Goal: Transaction & Acquisition: Purchase product/service

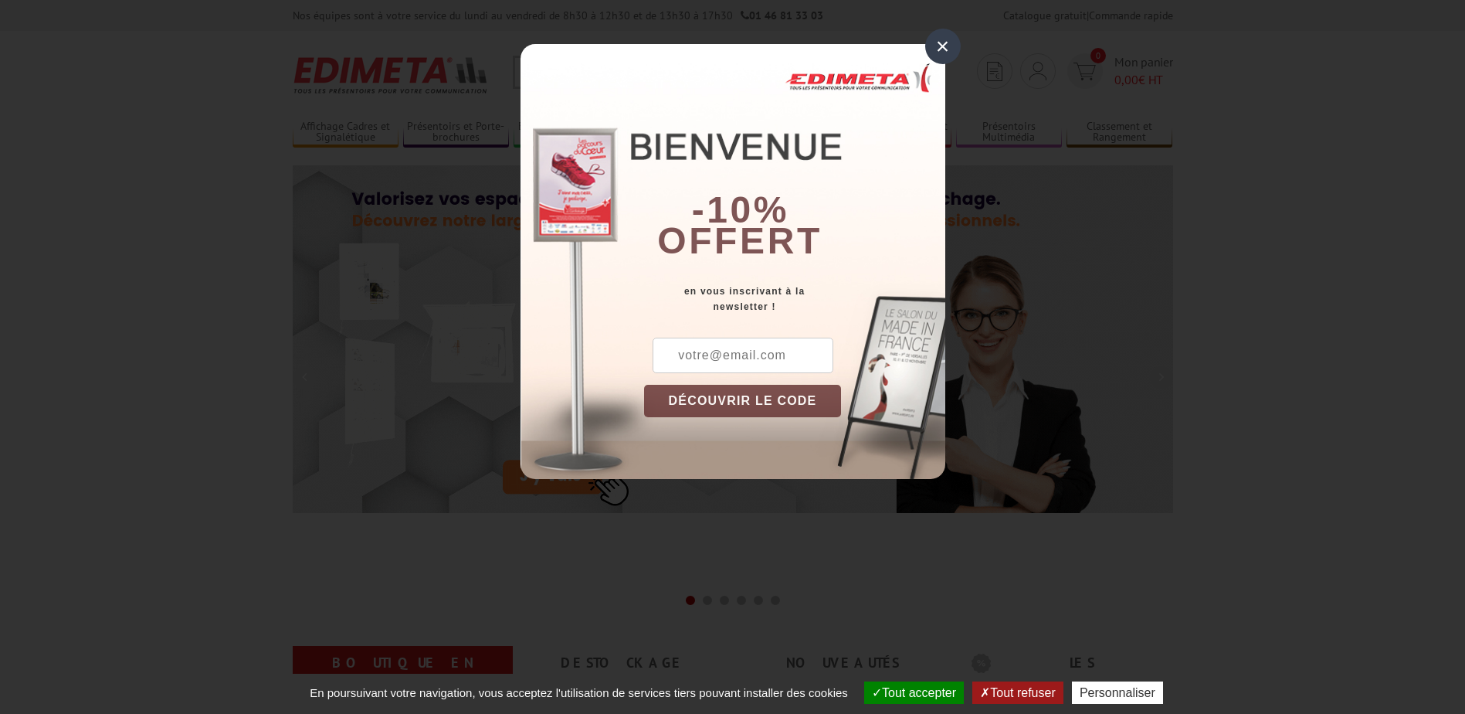
click at [948, 47] on div "×" at bounding box center [943, 47] width 36 height 36
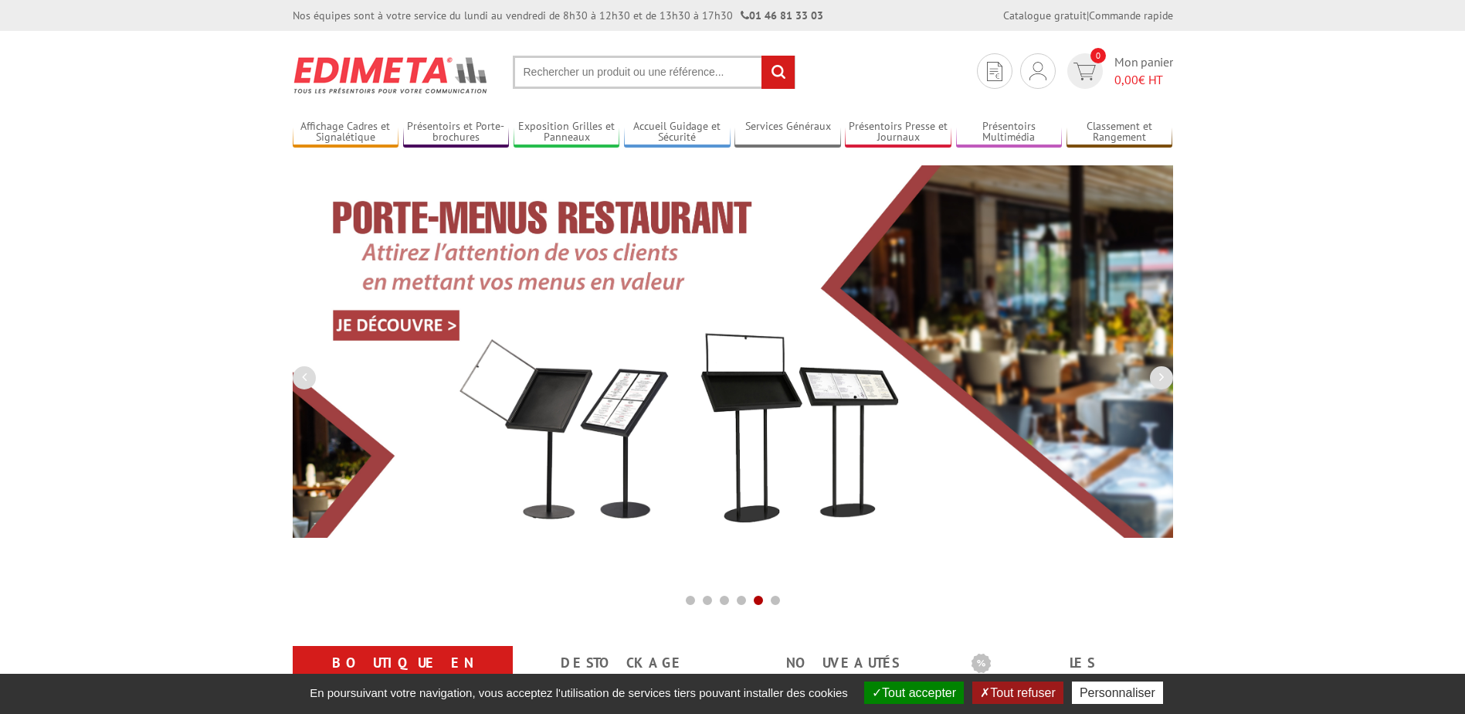
click at [605, 66] on input "text" at bounding box center [654, 72] width 283 height 33
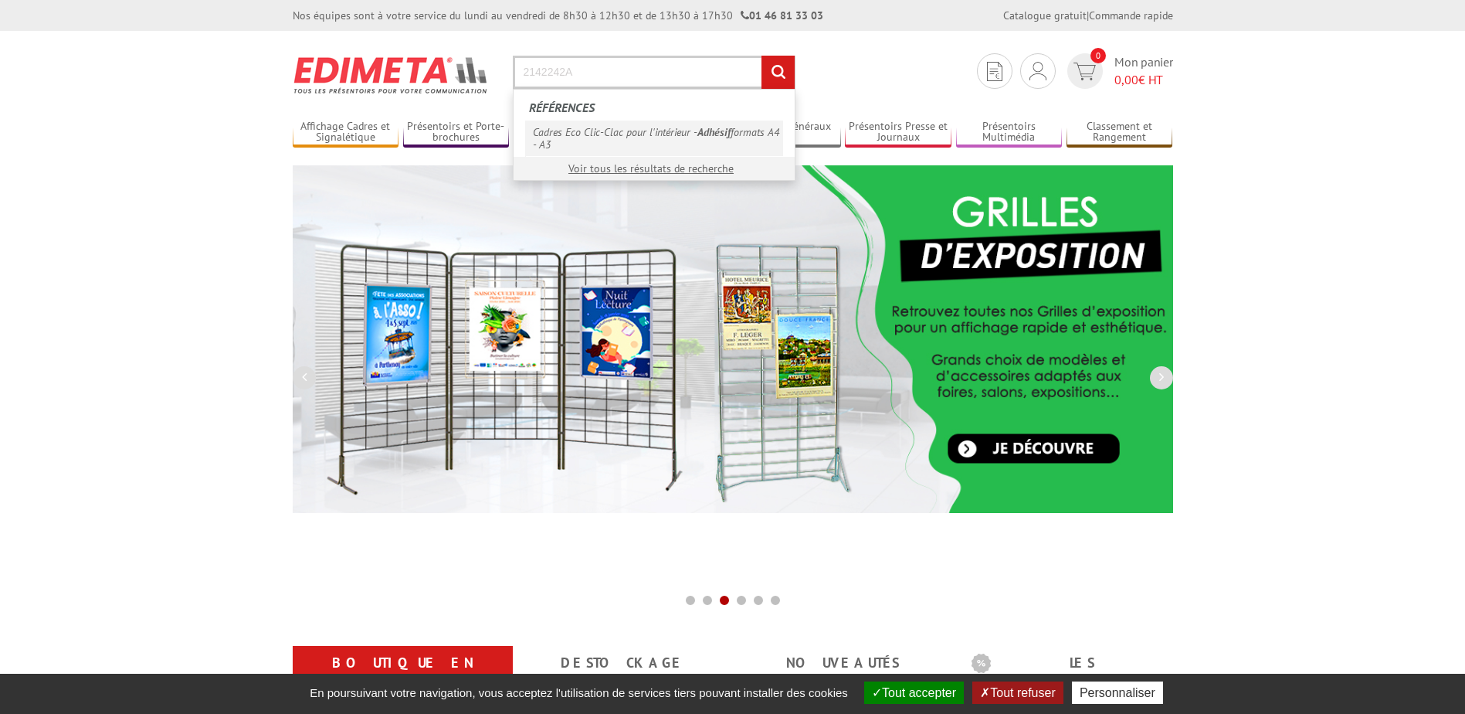
type input "2142242A"
click at [585, 132] on link "Cadres Eco Clic-Clac pour l'intérieur - Adhésif formats A4 - A3" at bounding box center [654, 138] width 258 height 36
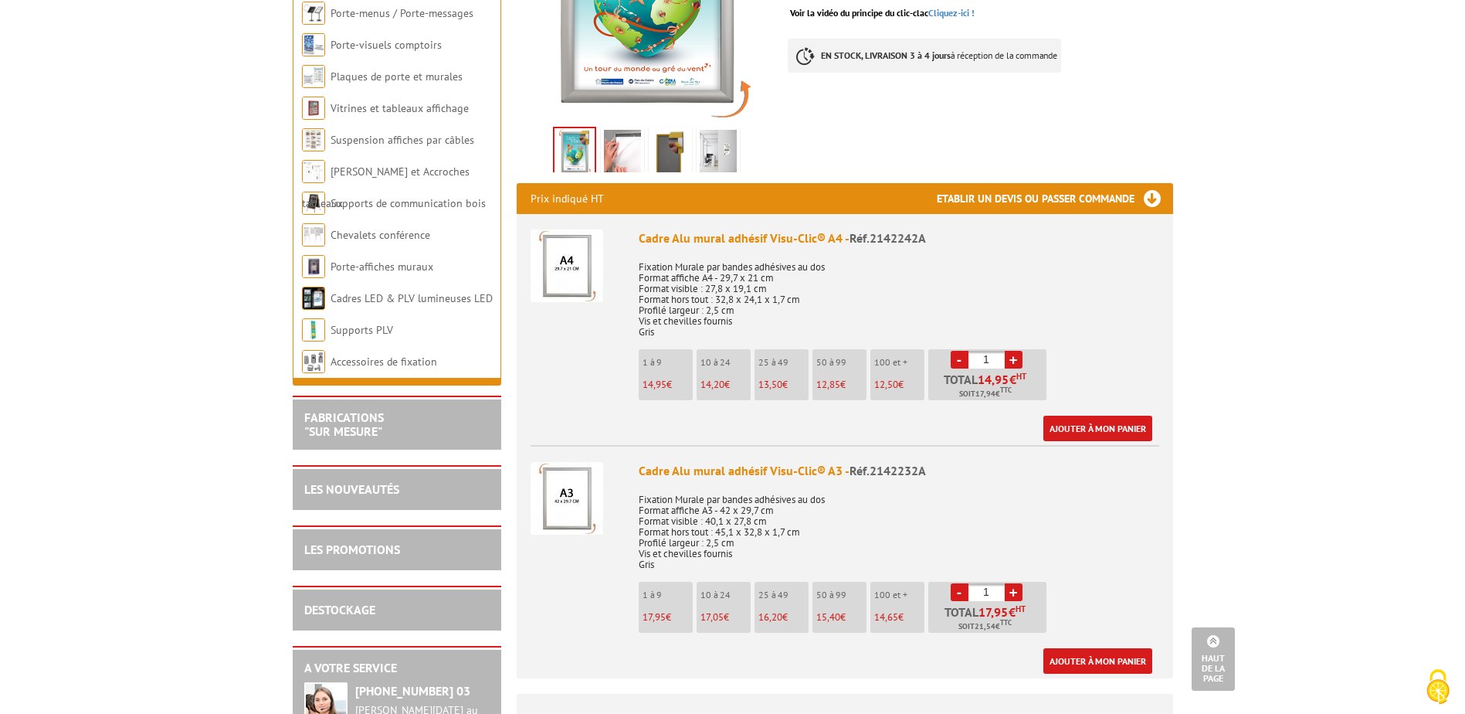
scroll to position [463, 0]
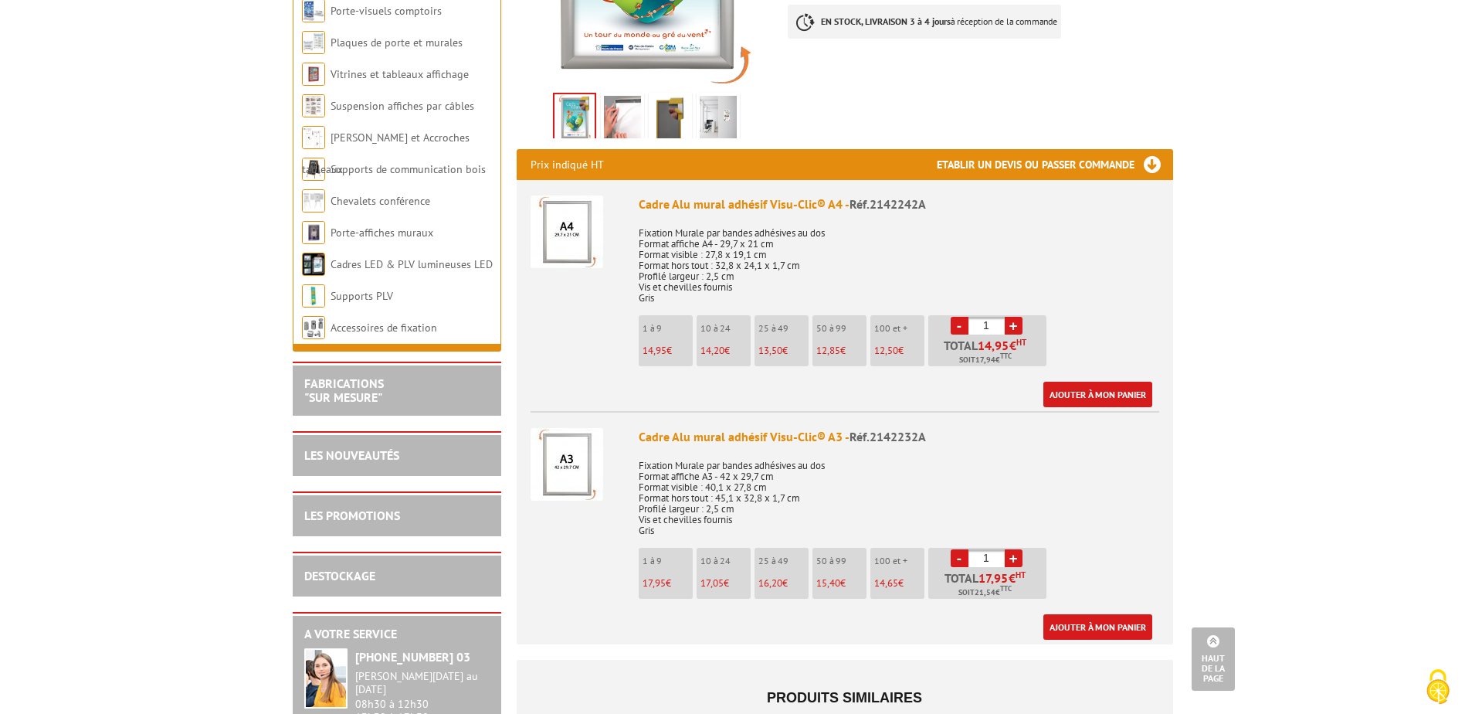
click at [1012, 317] on link "+" at bounding box center [1014, 326] width 18 height 18
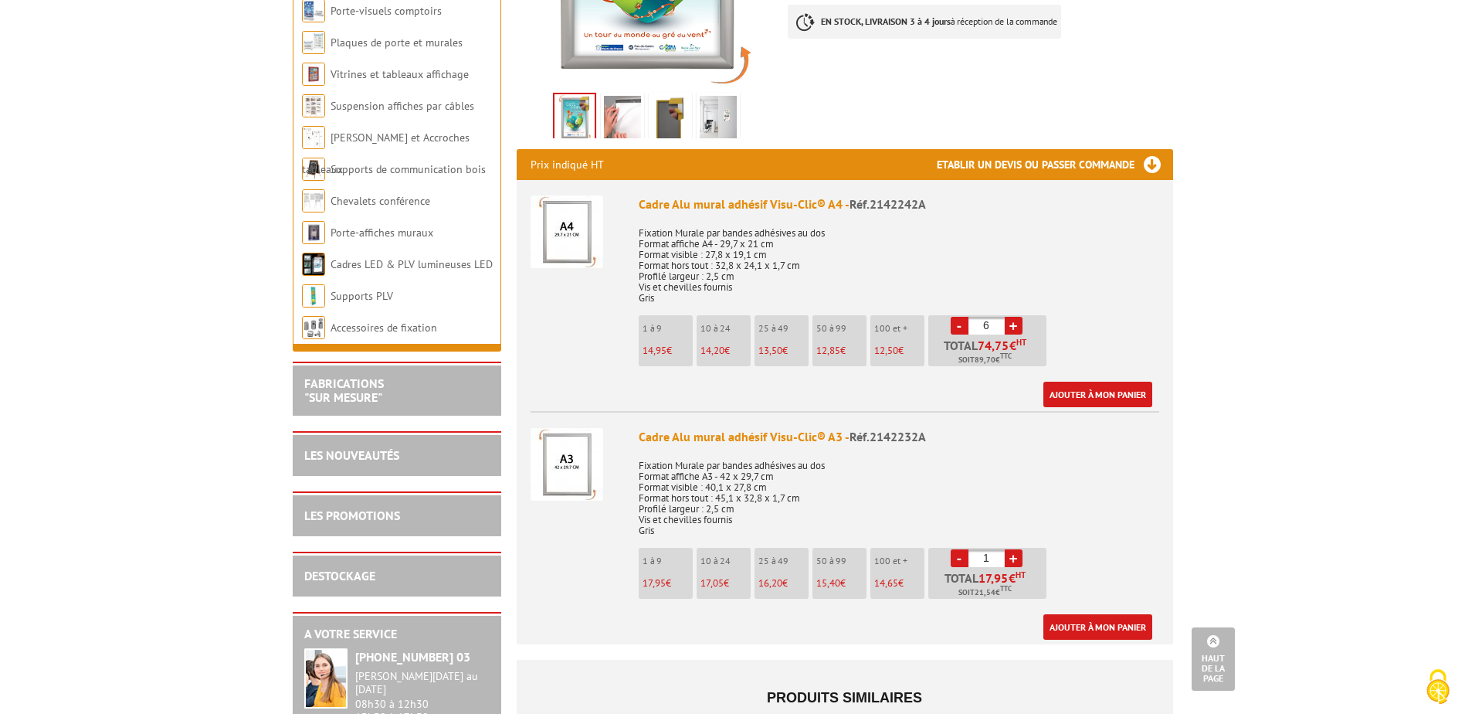
click at [1012, 317] on link "+" at bounding box center [1014, 326] width 18 height 18
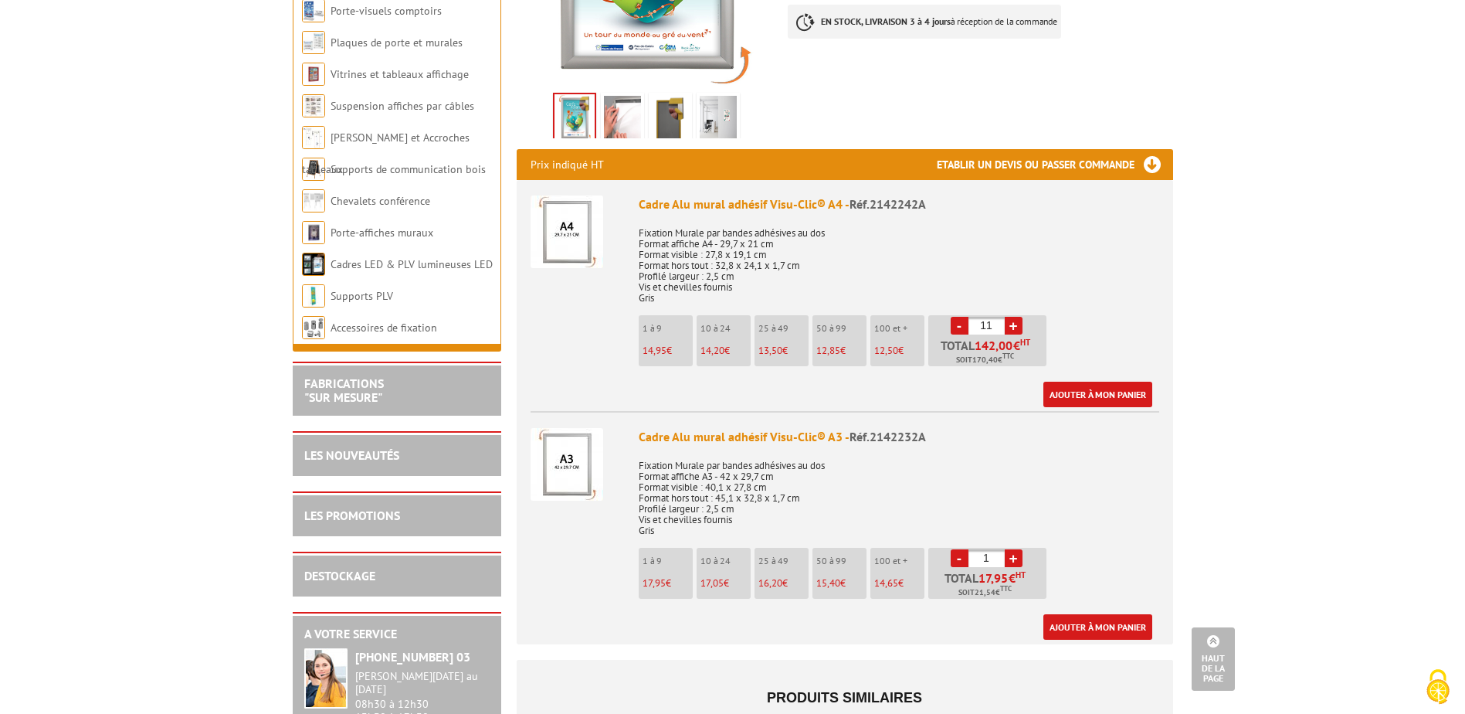
click at [1012, 317] on link "+" at bounding box center [1014, 326] width 18 height 18
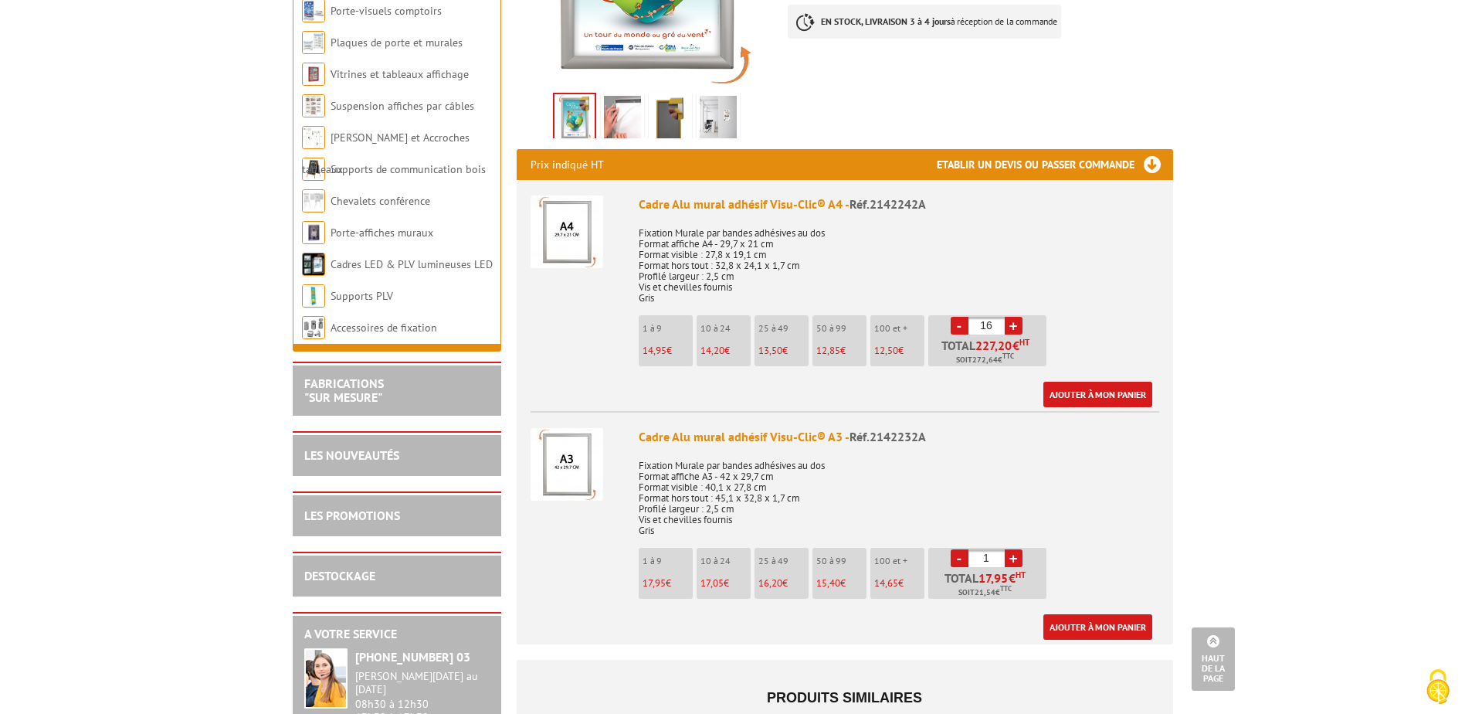
click at [1012, 317] on link "+" at bounding box center [1014, 326] width 18 height 18
type input "20"
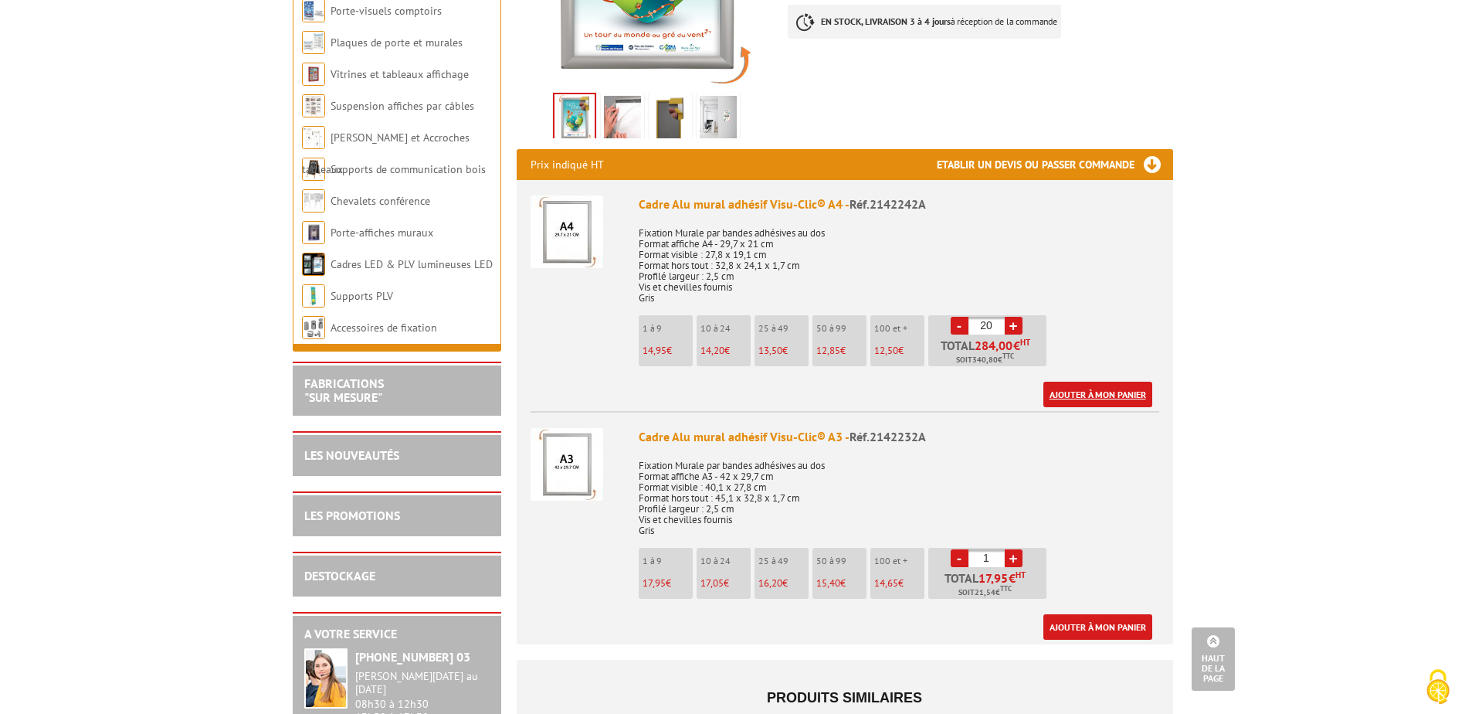
click at [1127, 382] on link "Ajouter à mon panier" at bounding box center [1097, 394] width 109 height 25
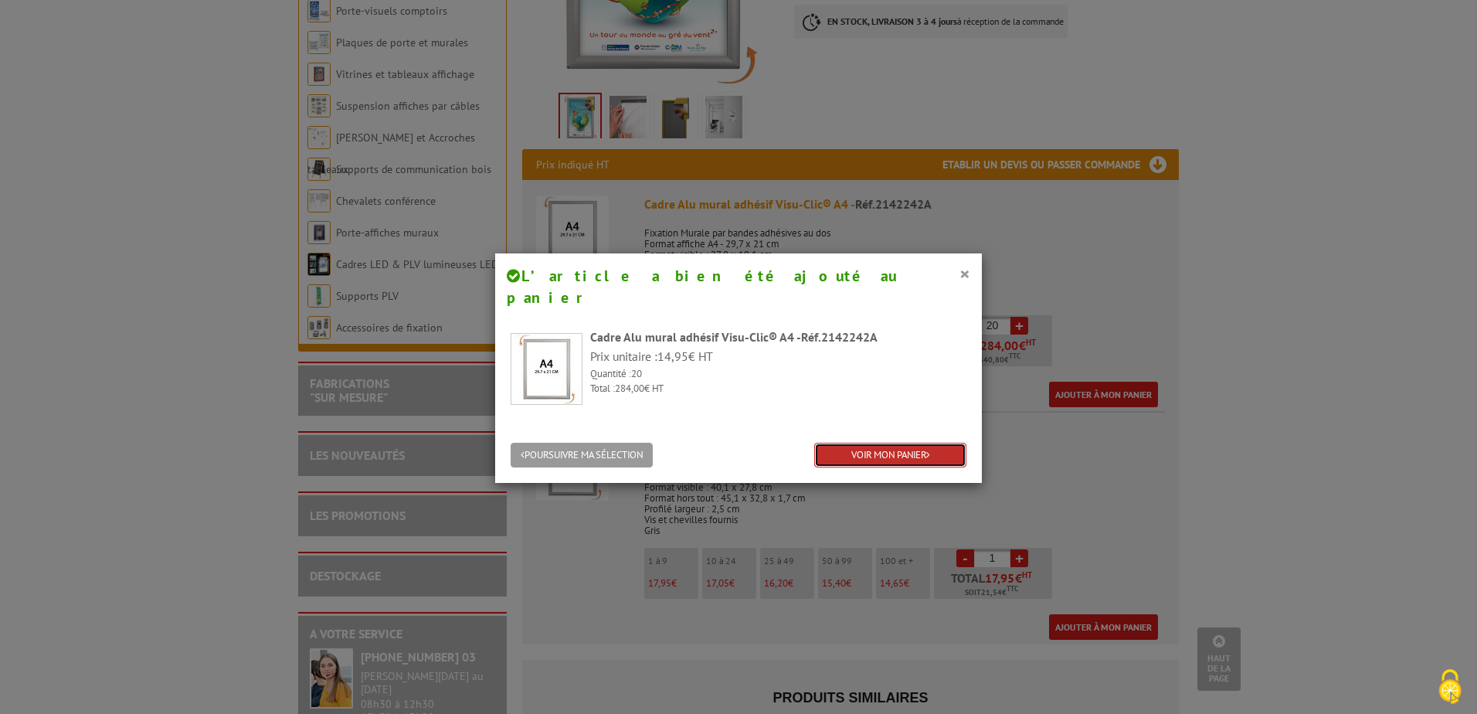
click at [890, 443] on link "VOIR MON PANIER" at bounding box center [890, 455] width 152 height 25
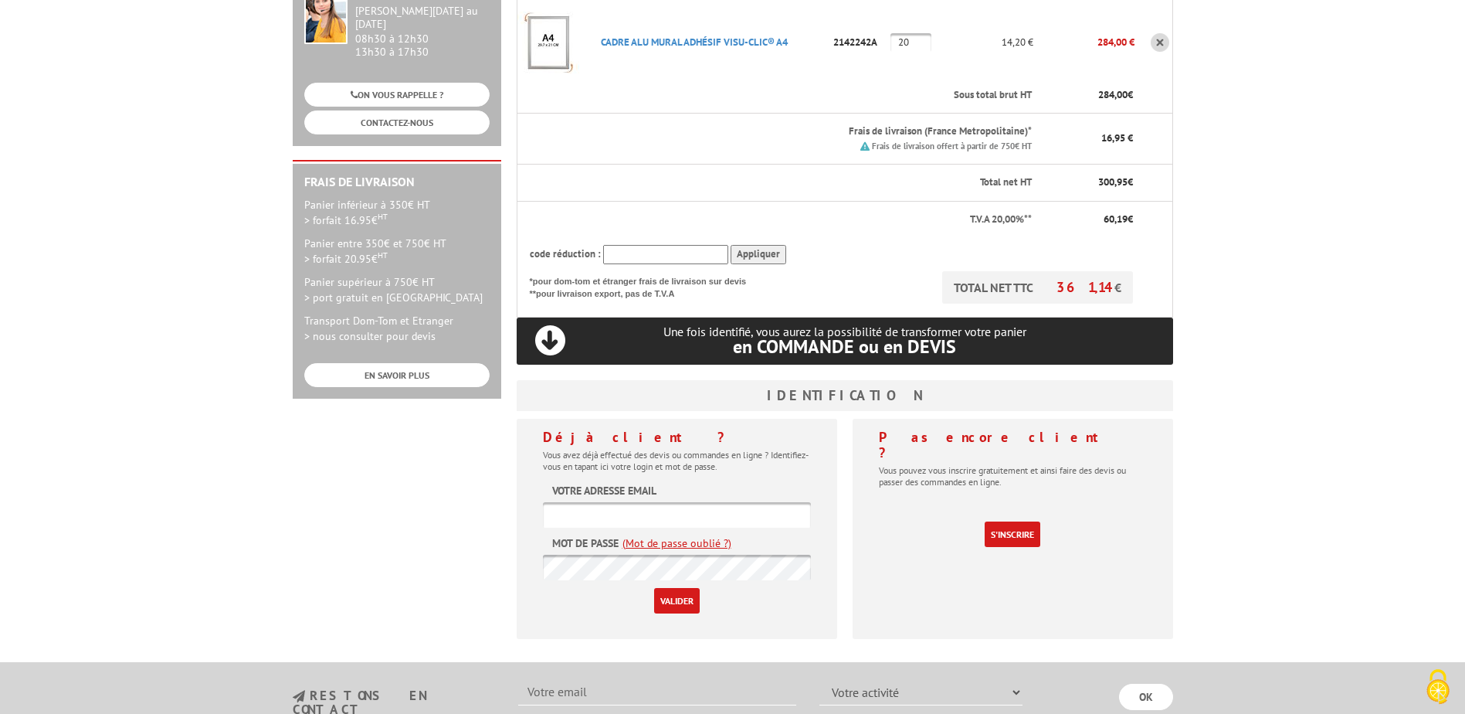
scroll to position [309, 0]
click at [1031, 521] on link "S'inscrire" at bounding box center [1013, 533] width 56 height 25
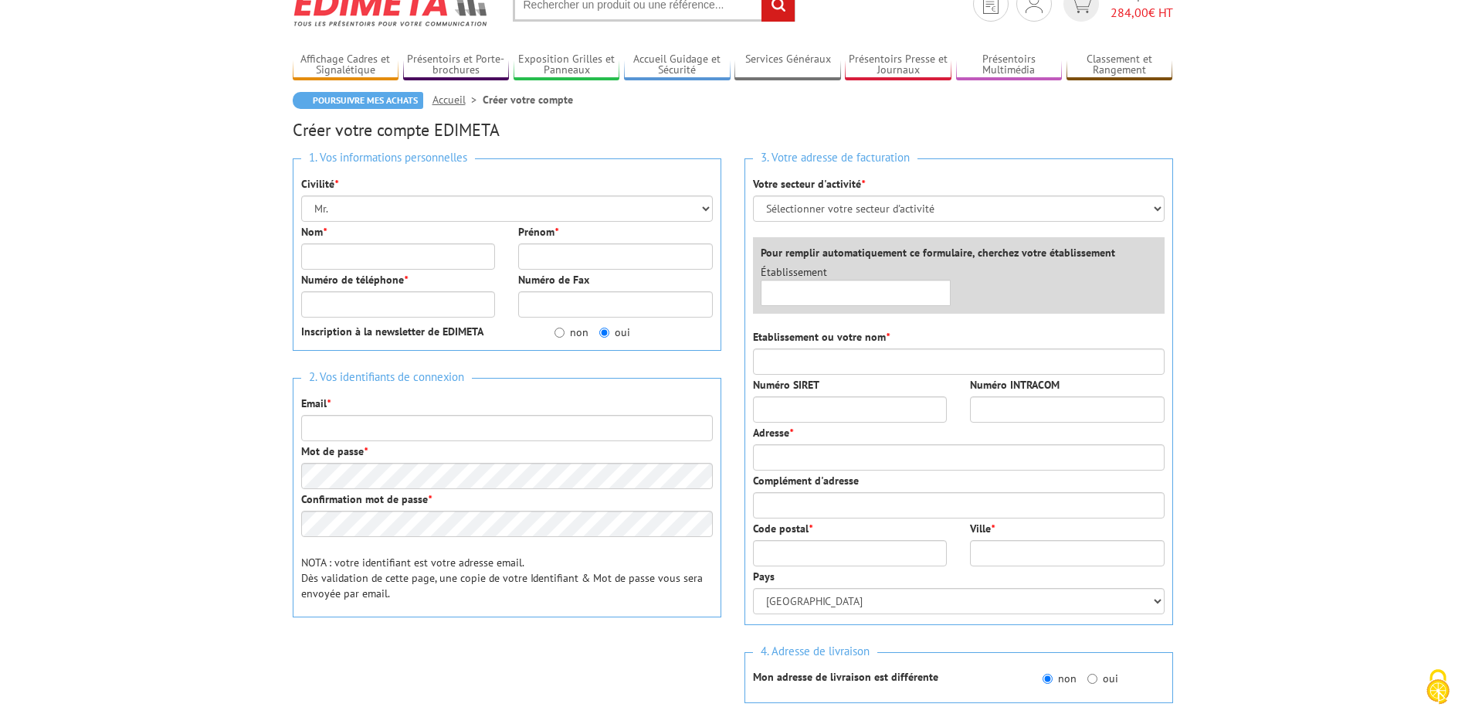
scroll to position [154, 0]
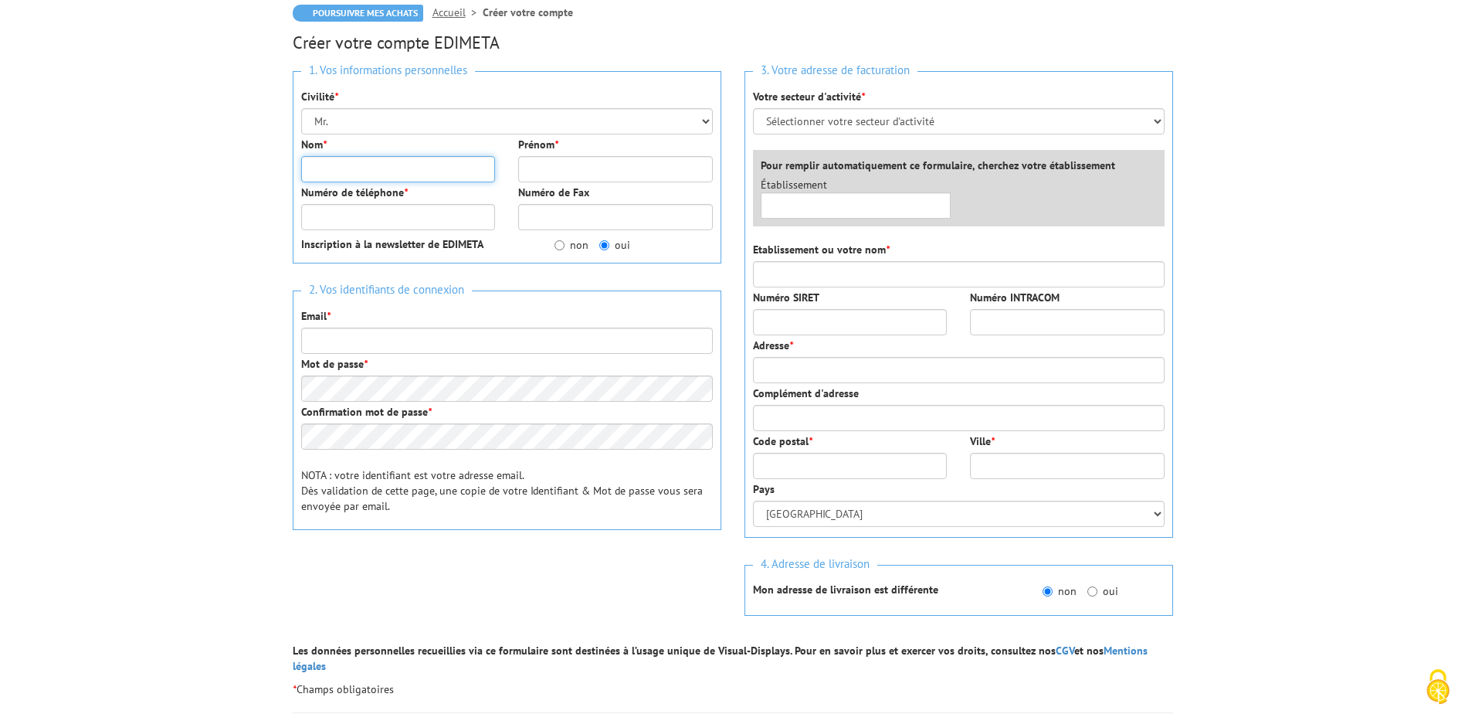
click at [374, 169] on input "Nom *" at bounding box center [398, 169] width 195 height 26
type input "JAGER"
type input "Romain"
type input "0626104900"
type input "romain.jager@keolis.com"
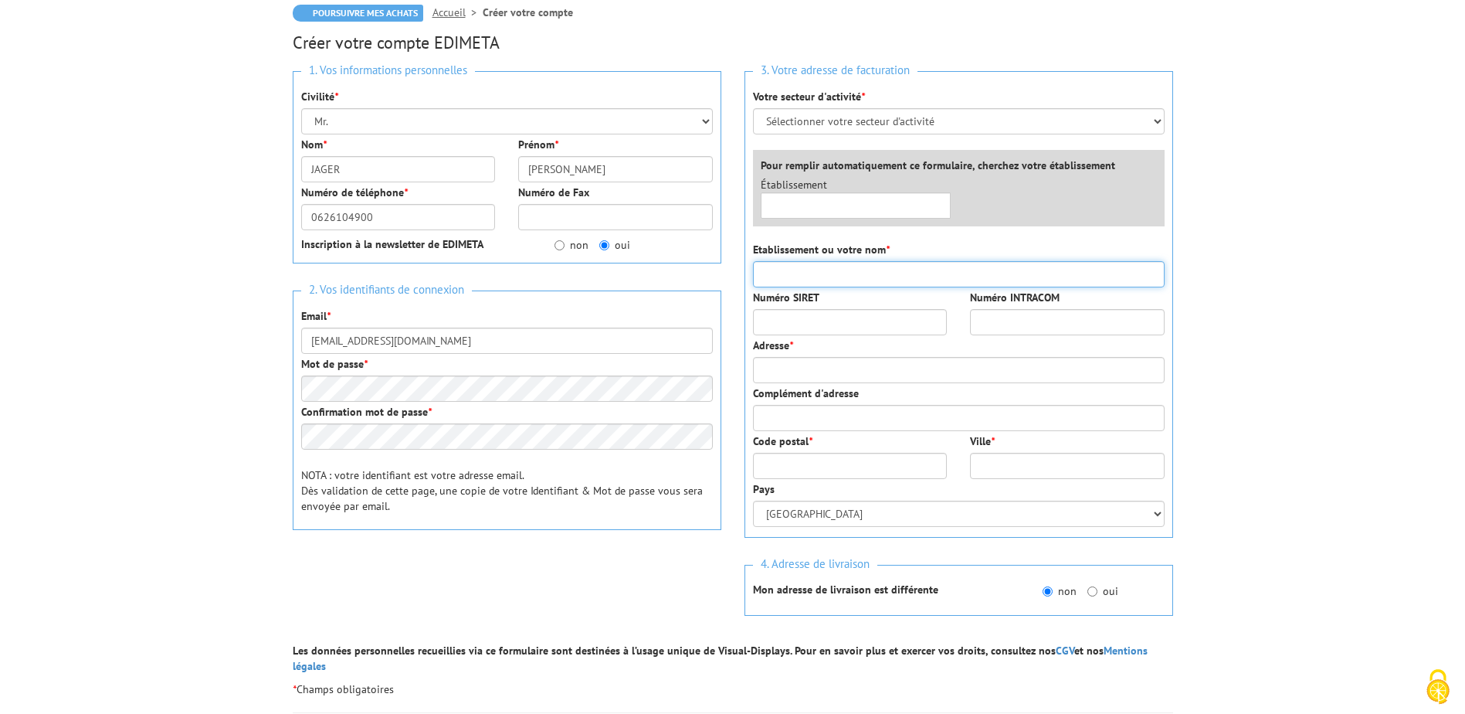
type input "KEOLIS"
type input "57130"
type input "METZ"
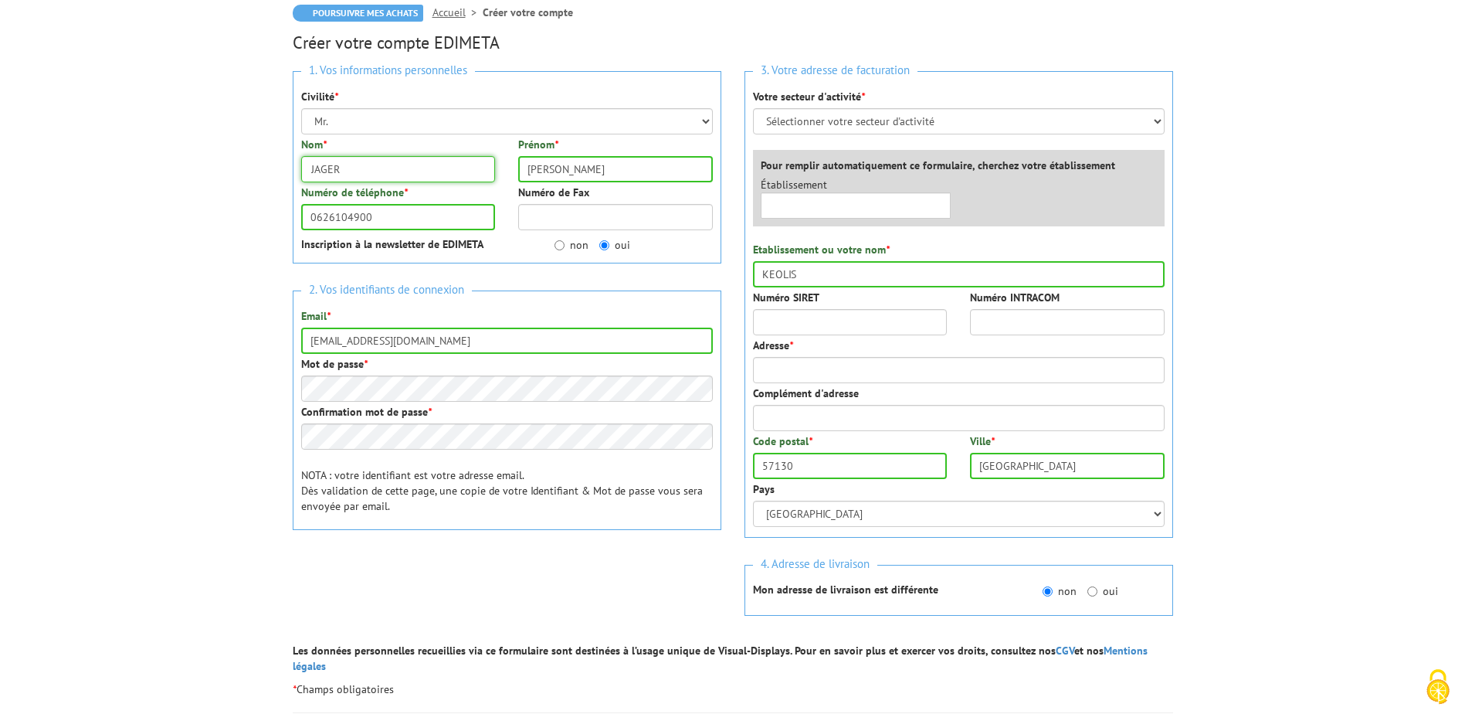
type input "14, rue du Goulot"
click at [563, 241] on input "non" at bounding box center [560, 245] width 10 height 10
radio input "true"
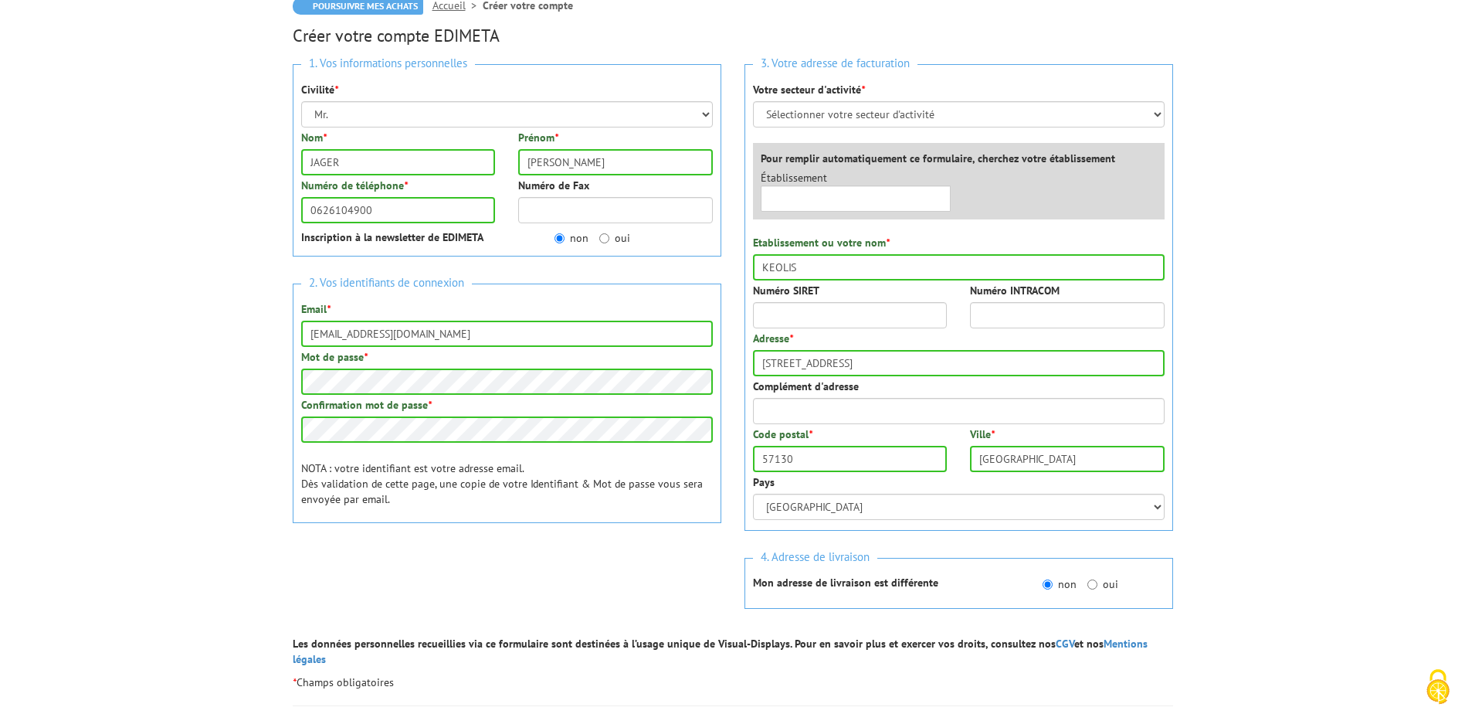
scroll to position [77, 0]
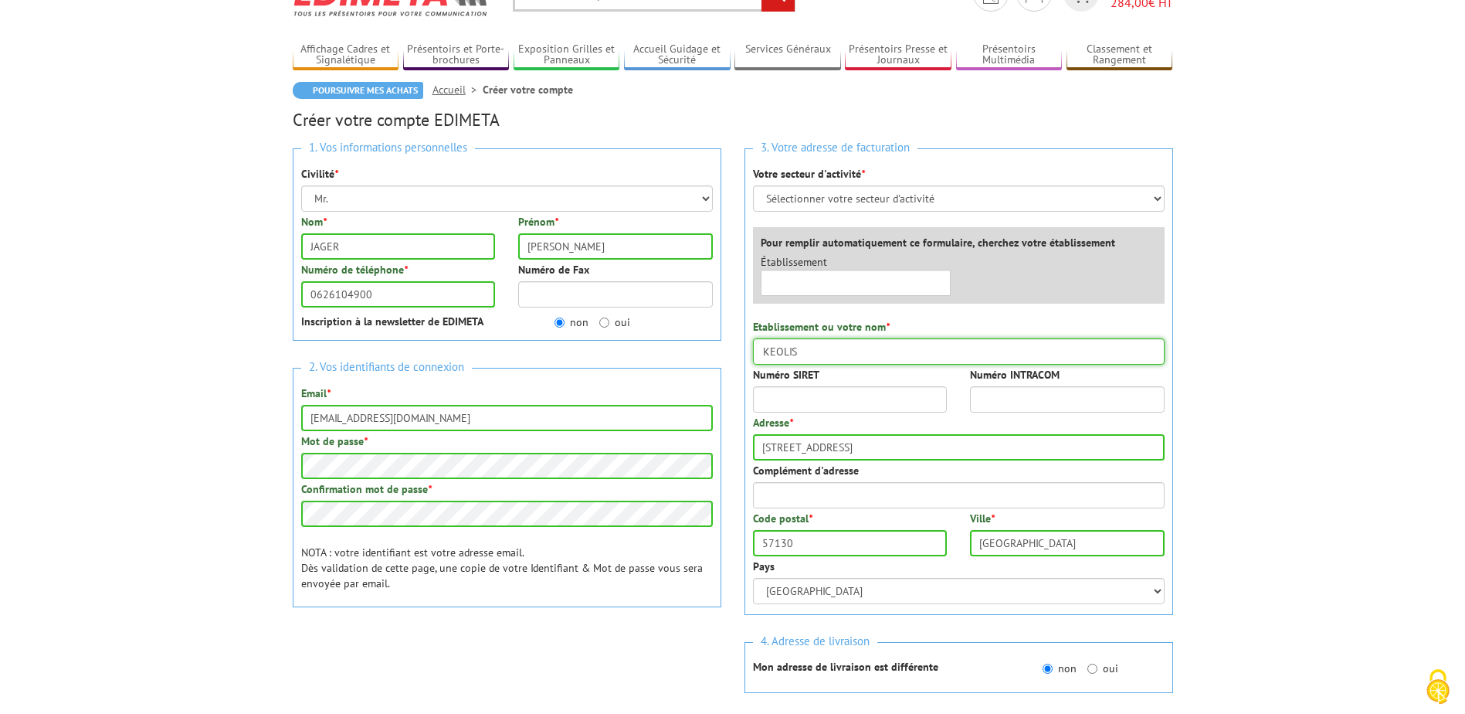
drag, startPoint x: 832, startPoint y: 351, endPoint x: 992, endPoint y: 345, distance: 160.8
click at [832, 351] on input "KEOLIS" at bounding box center [959, 351] width 412 height 26
type input "KEOLIS 3 FRONTIERES"
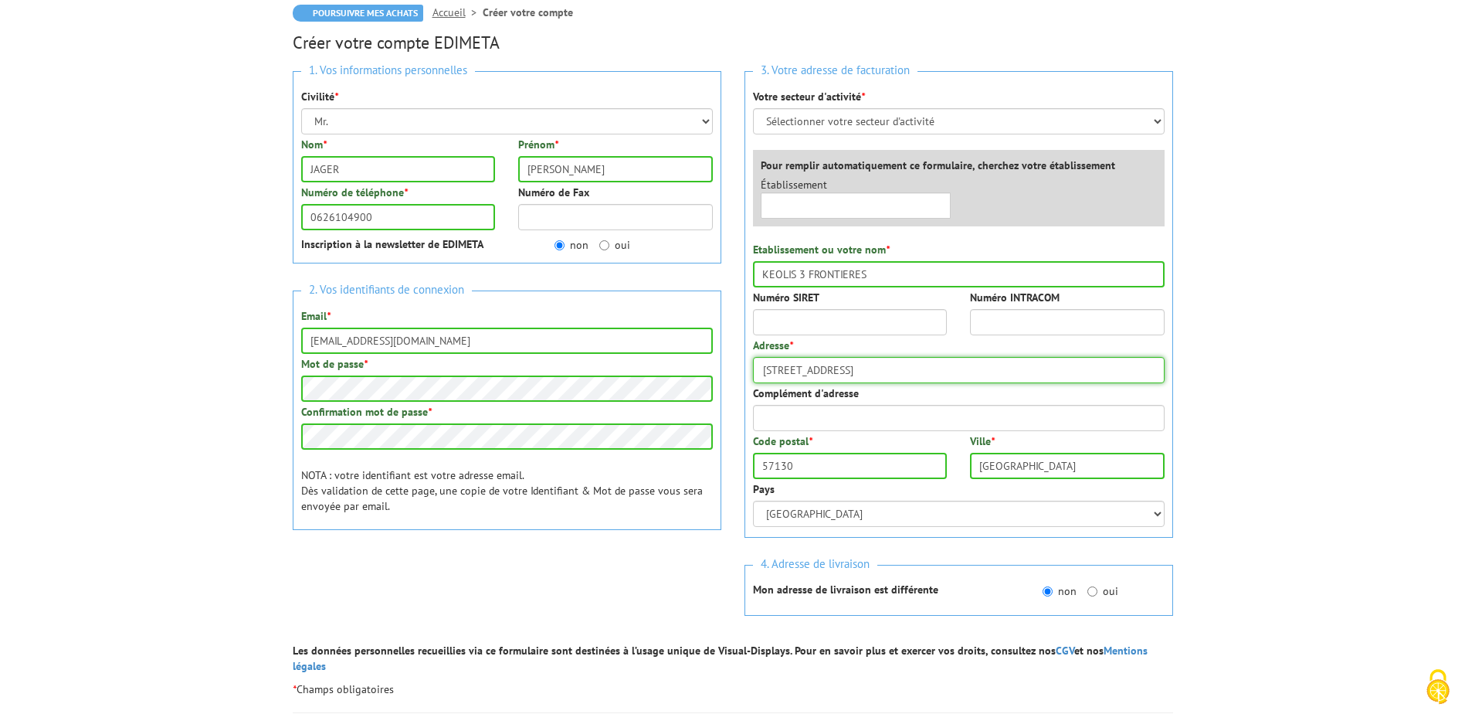
click at [885, 375] on input "14, rue du Goulot" at bounding box center [959, 370] width 412 height 26
type input "[STREET_ADDRESS][PERSON_NAME]"
click at [841, 461] on input "57130" at bounding box center [850, 466] width 195 height 26
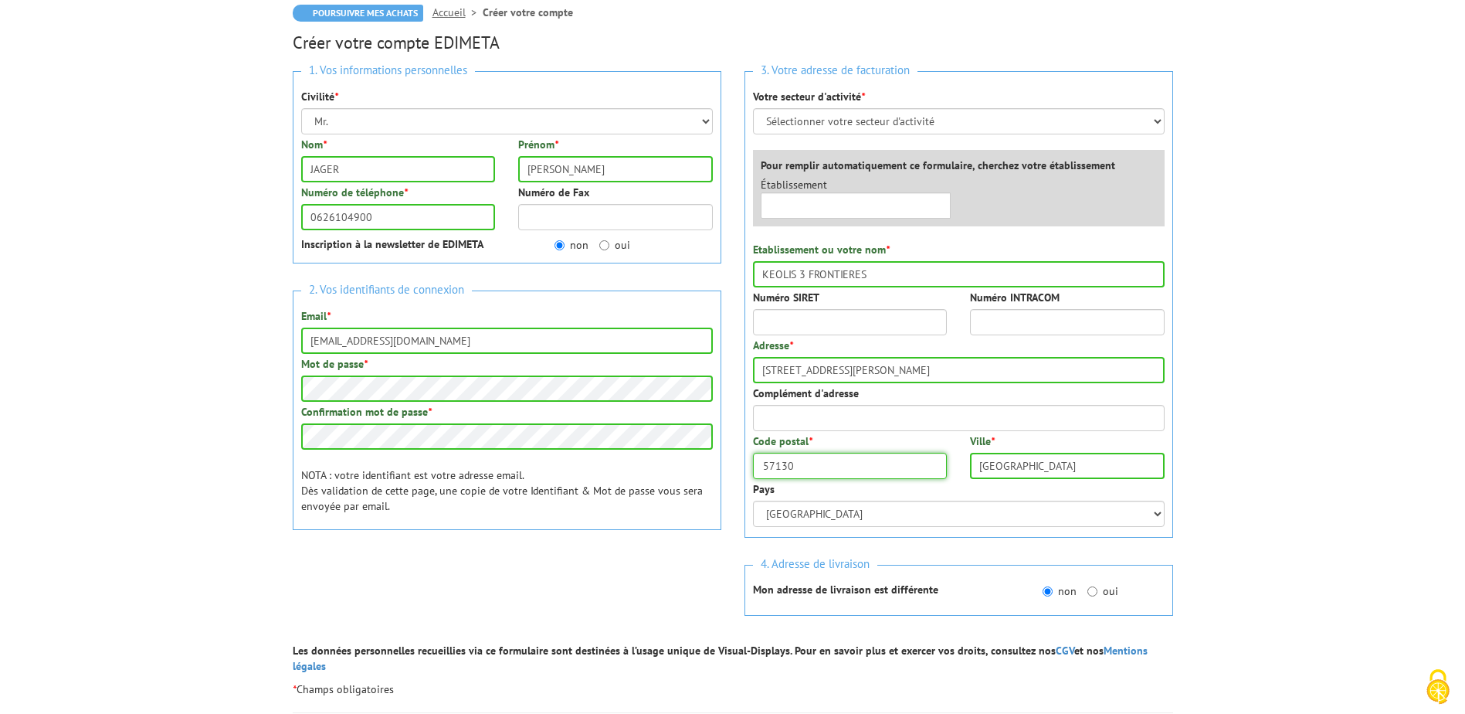
click at [841, 461] on input "57130" at bounding box center [850, 466] width 195 height 26
type input "57050"
type input "m"
type input "[GEOGRAPHIC_DATA]"
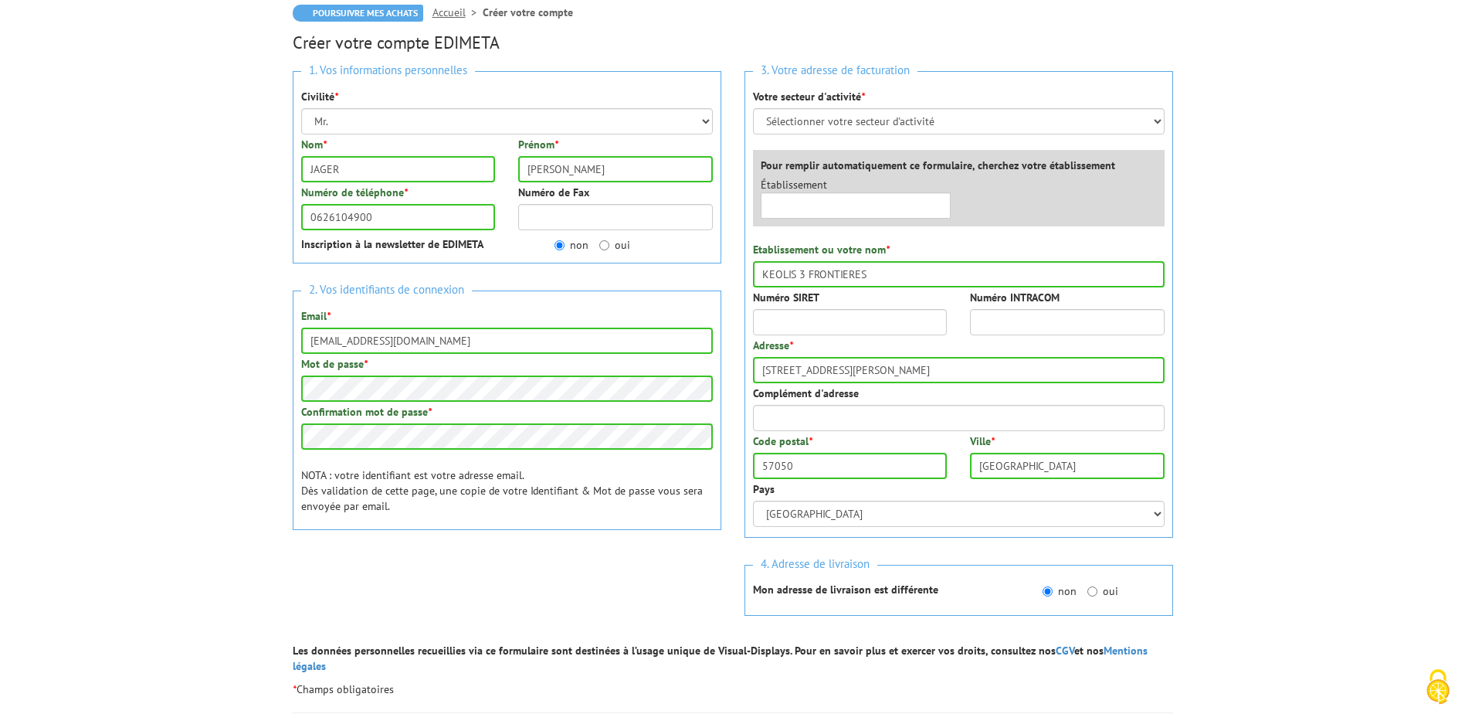
click at [1439, 407] on body "Nos équipes sont à votre service du lundi au vendredi de 8h30 à 12h30 et de 13h…" at bounding box center [732, 492] width 1465 height 1292
click at [1089, 590] on input "oui" at bounding box center [1092, 591] width 10 height 10
radio input "true"
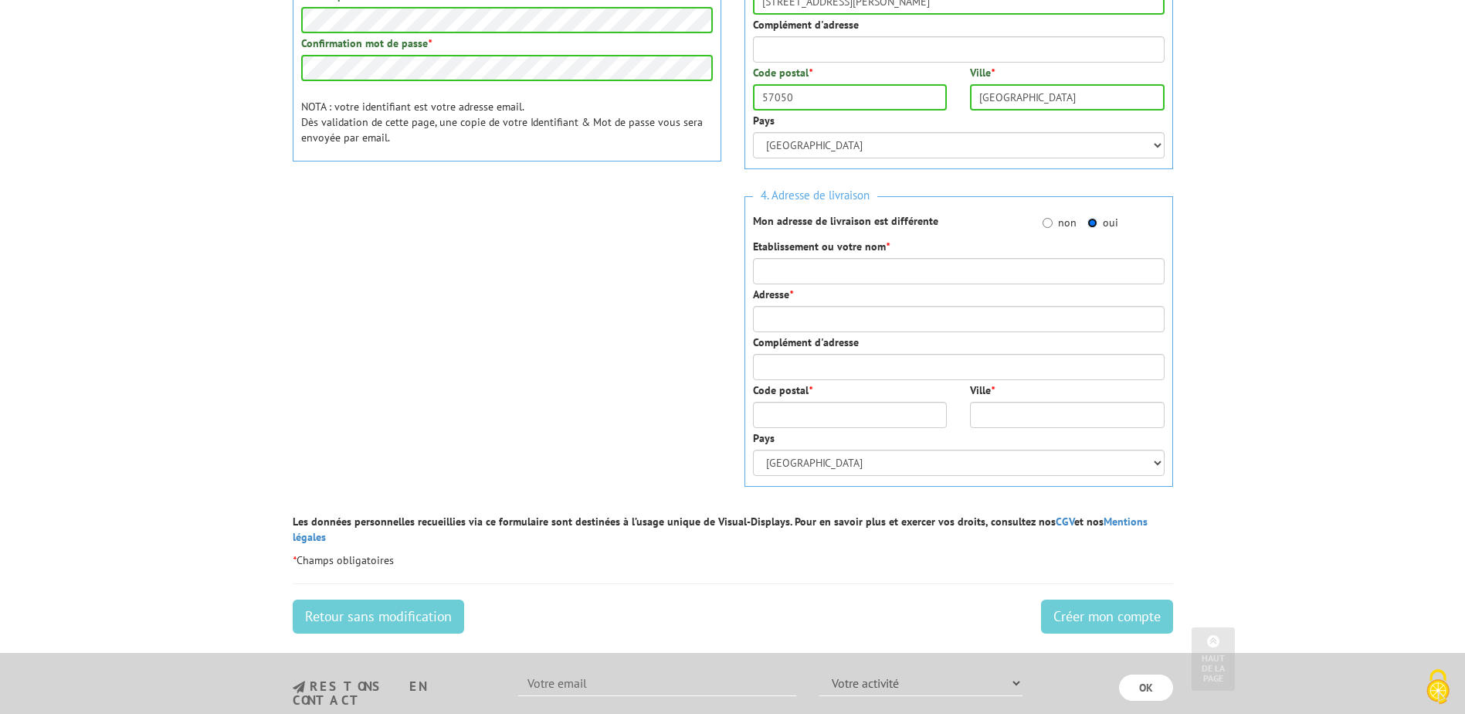
scroll to position [541, 0]
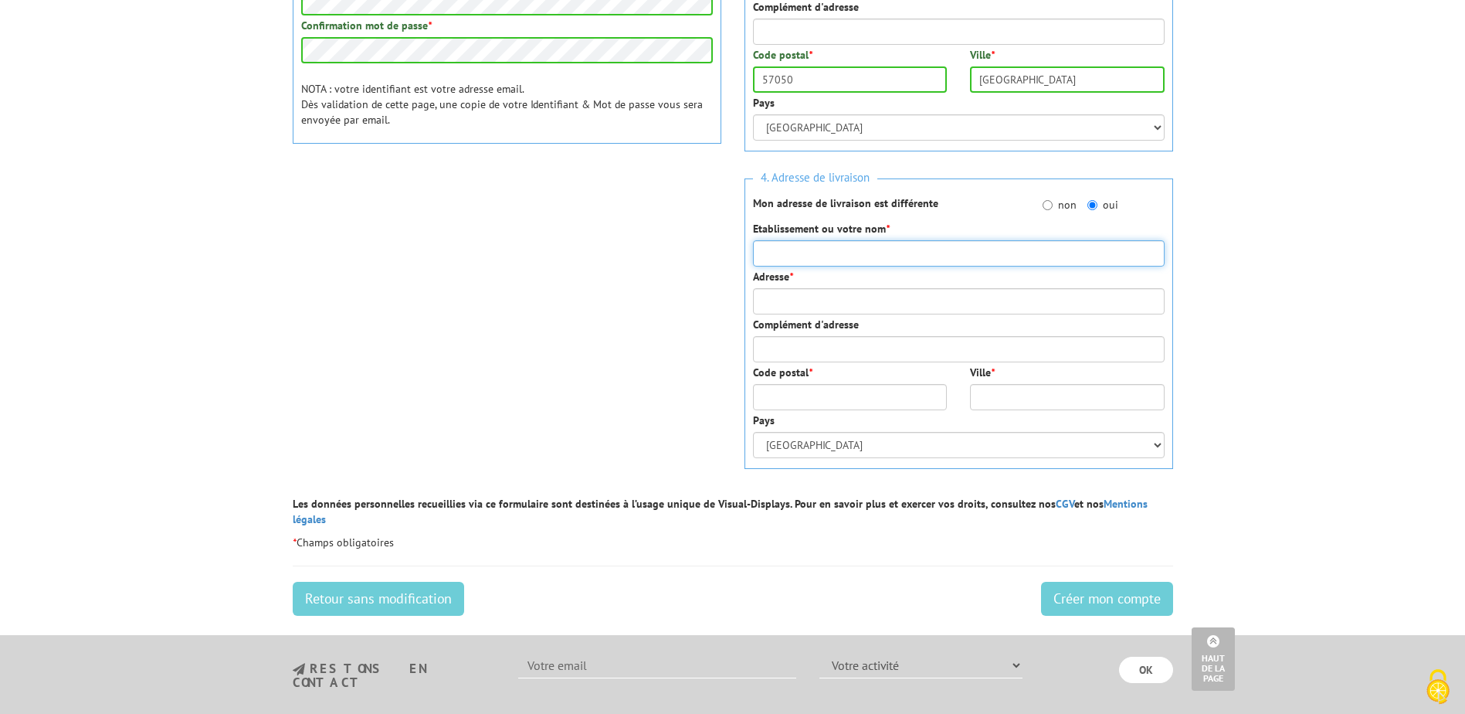
click at [929, 256] on input "Etablissement ou votre nom *" at bounding box center [959, 253] width 412 height 26
click at [924, 253] on input "KEOLIS TROIS FRONT" at bounding box center [959, 253] width 412 height 26
type input "KEOLIS TROIS FRONTIERES - AGENCE SARREBOURG"
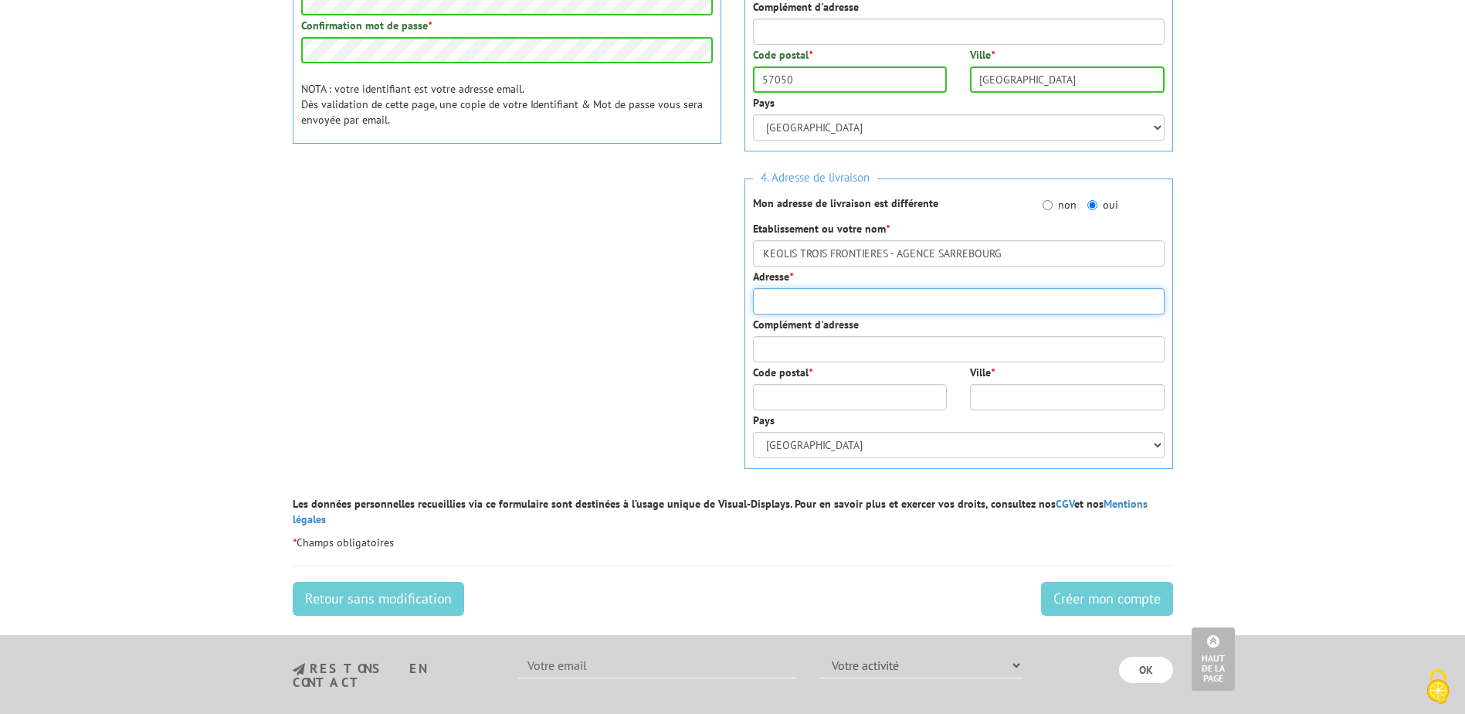
click at [884, 297] on input "Adresse *" at bounding box center [959, 301] width 412 height 26
type input "Rue [PERSON_NAME]"
click at [822, 399] on input "Code postal *" at bounding box center [850, 397] width 195 height 26
type input "57400"
click at [1056, 397] on input "Ville *" at bounding box center [1067, 397] width 195 height 26
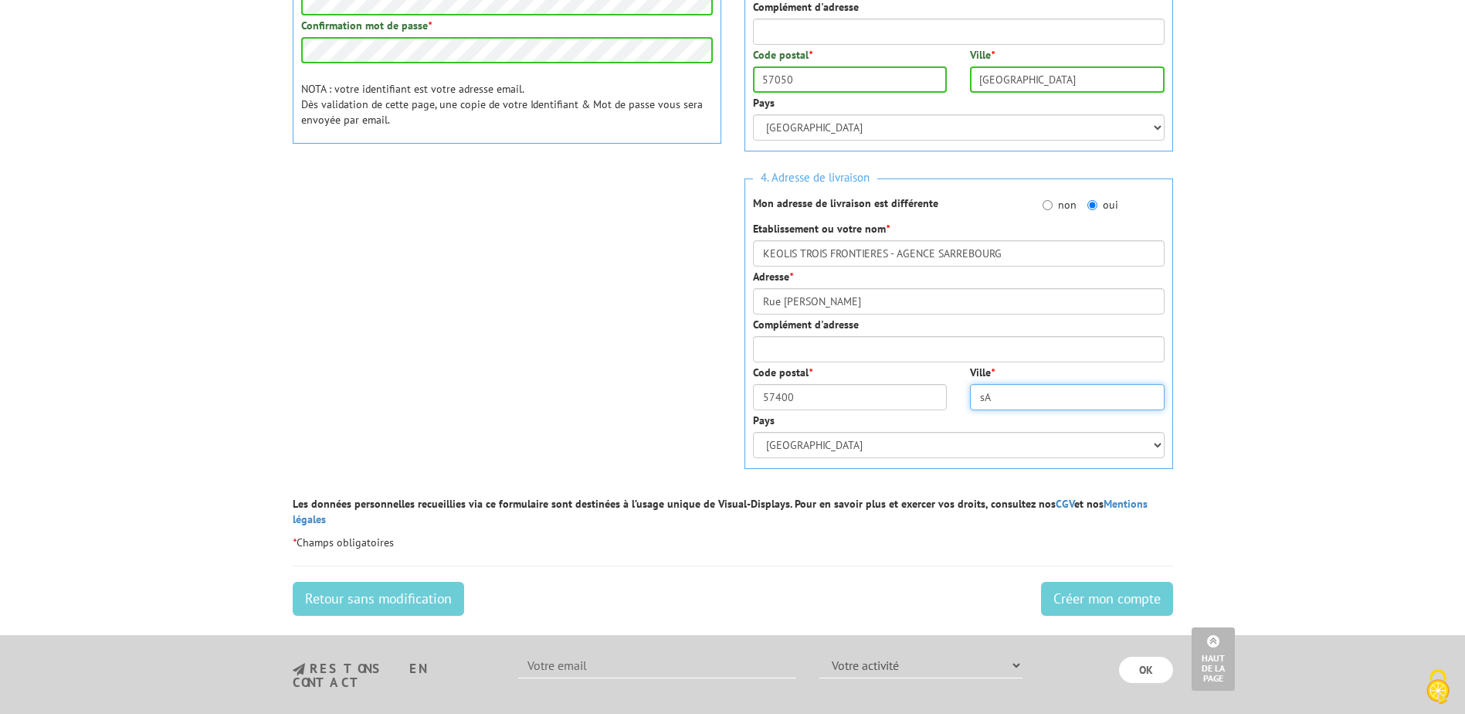
type input "s"
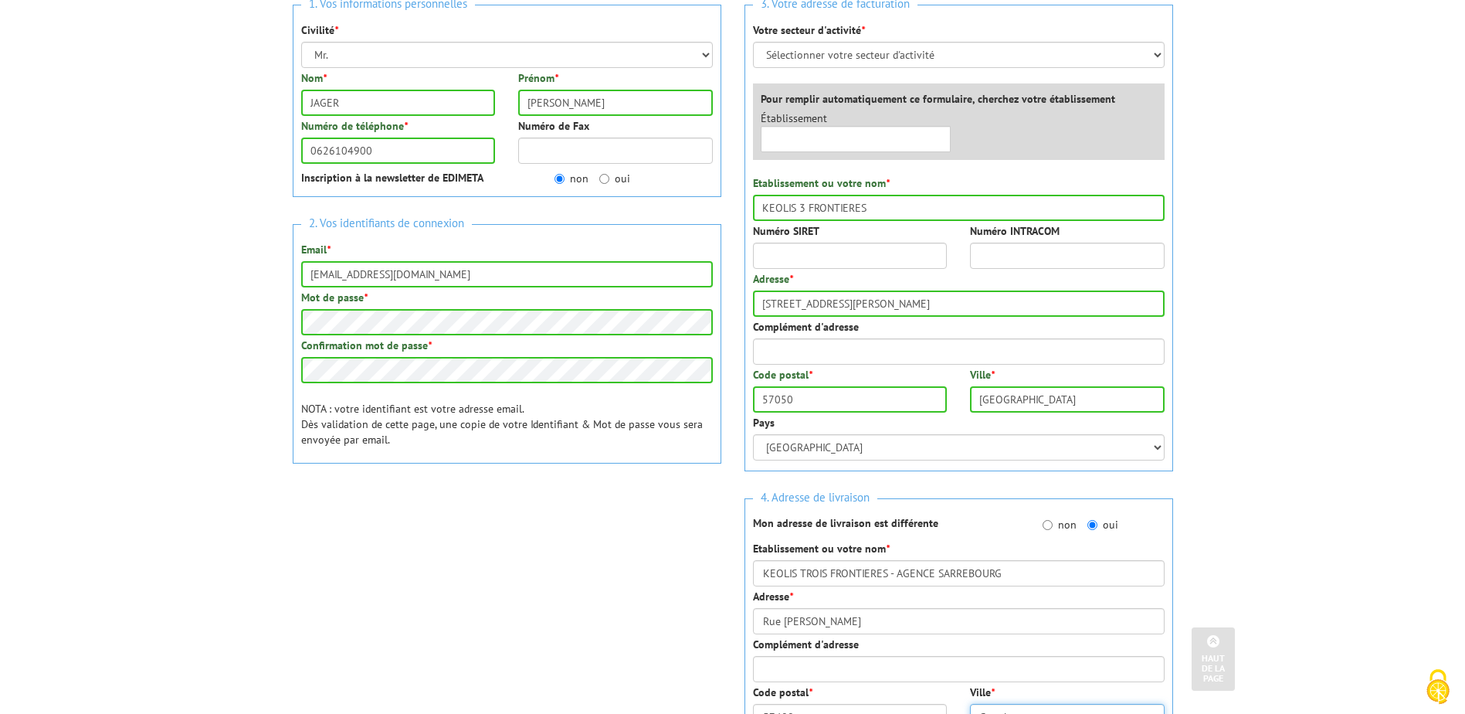
scroll to position [77, 0]
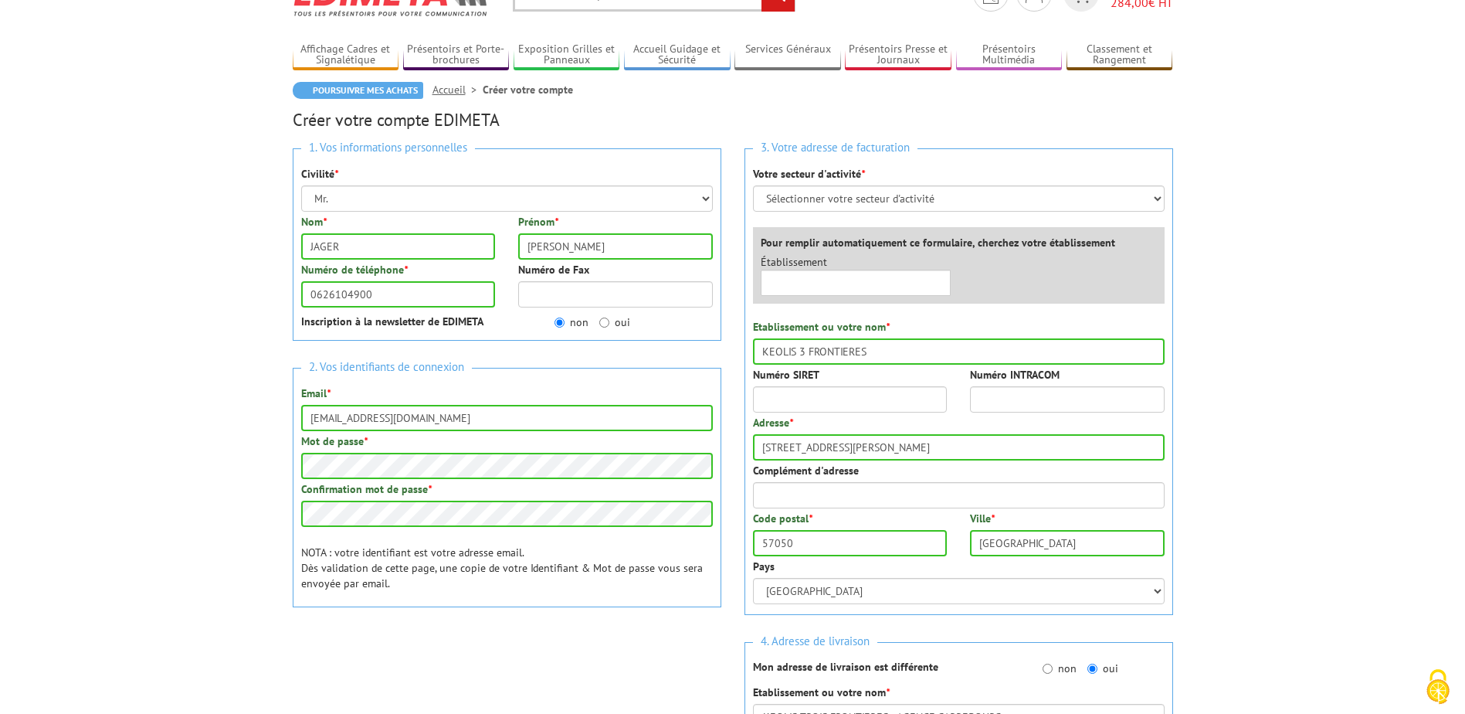
type input "Sarrebourg"
click at [1101, 206] on select "Sélectionner votre secteur d'activité Administrations et collectivités Magasins…" at bounding box center [959, 198] width 412 height 26
select select "878"
click at [753, 185] on select "Sélectionner votre secteur d'activité Administrations et collectivités Magasins…" at bounding box center [959, 198] width 412 height 26
click at [828, 274] on input "text" at bounding box center [856, 283] width 191 height 26
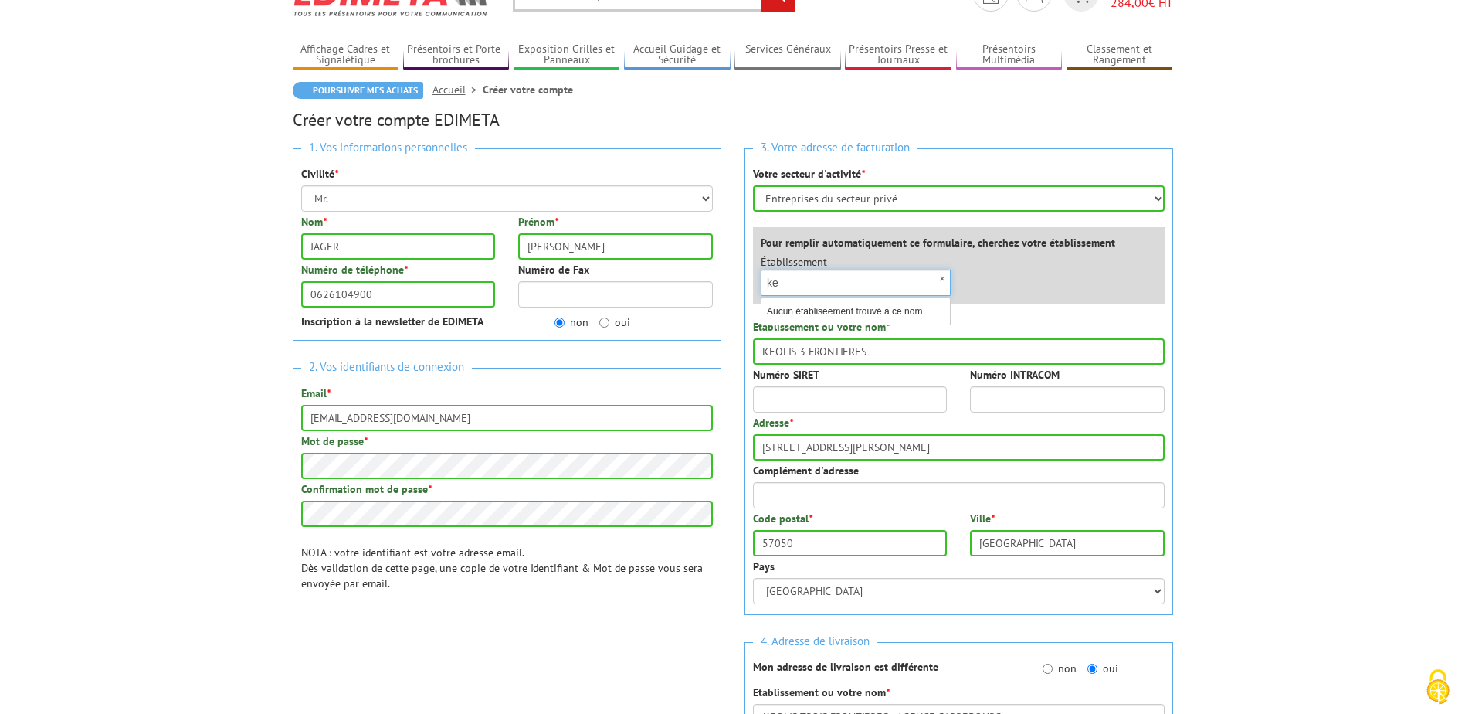
type input "k"
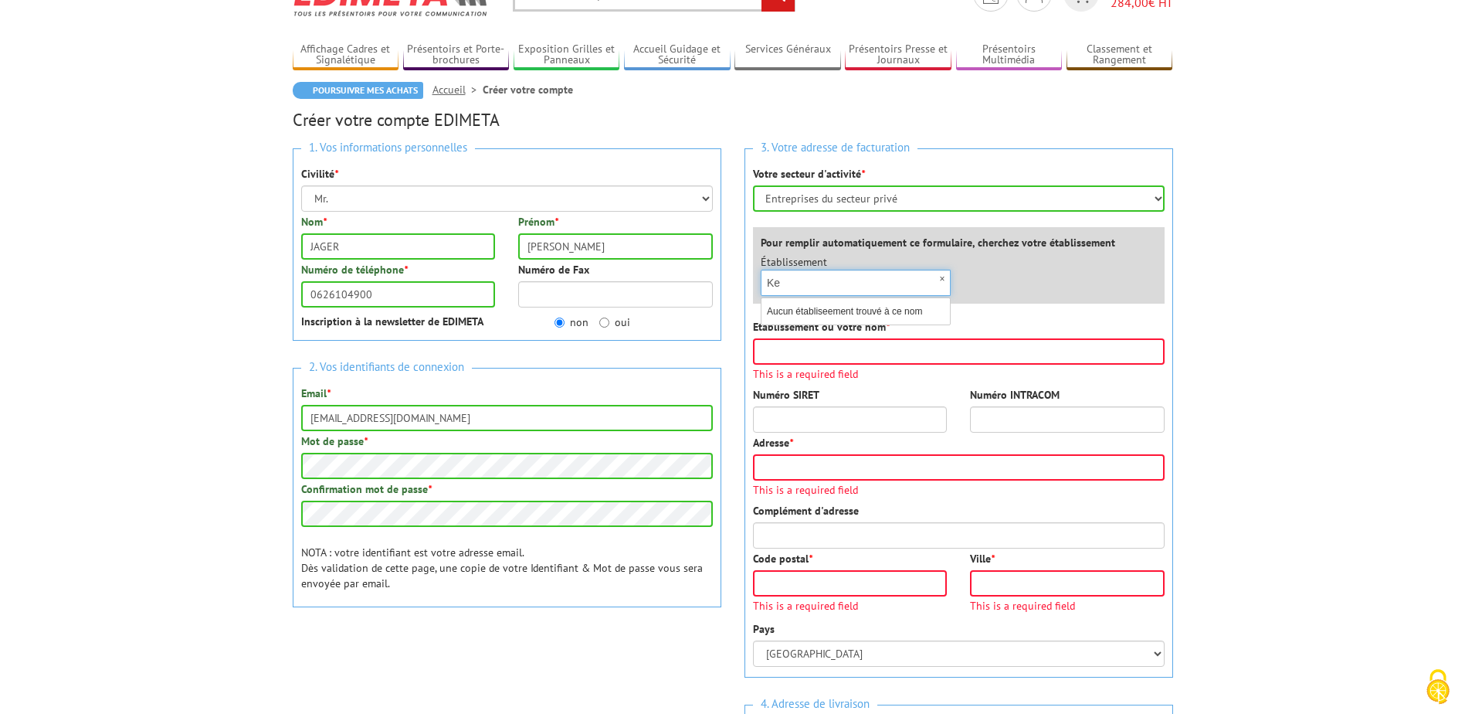
type input "K"
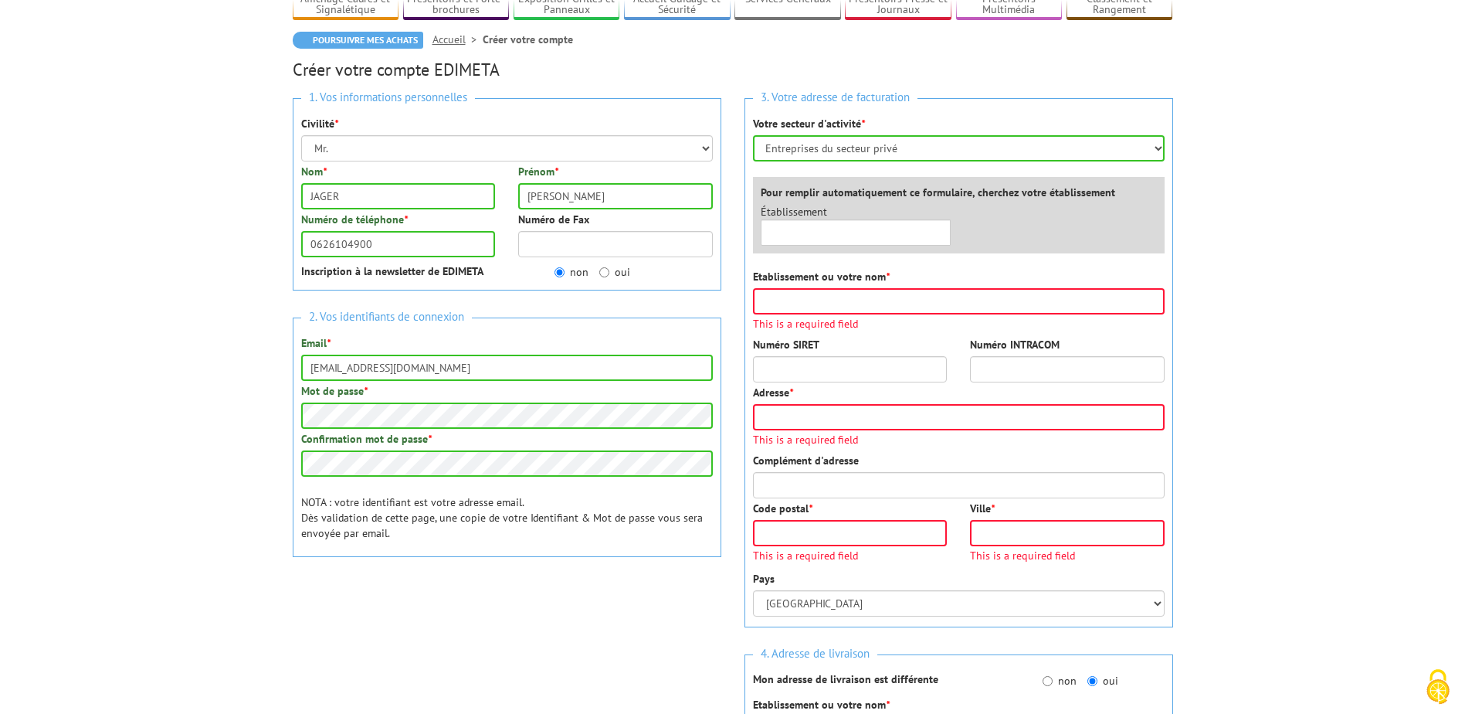
scroll to position [154, 0]
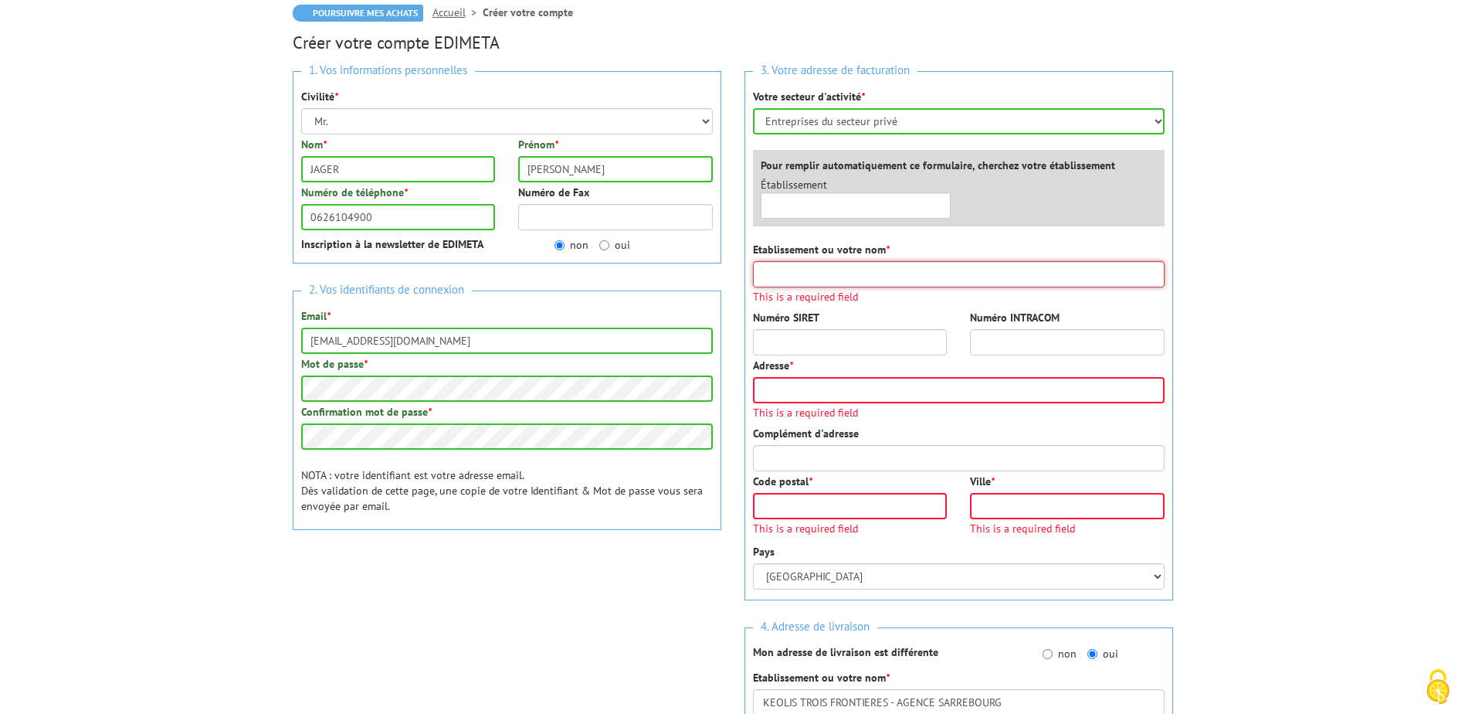
click at [876, 267] on input "Etablissement ou votre nom *" at bounding box center [959, 274] width 412 height 26
type input "k"
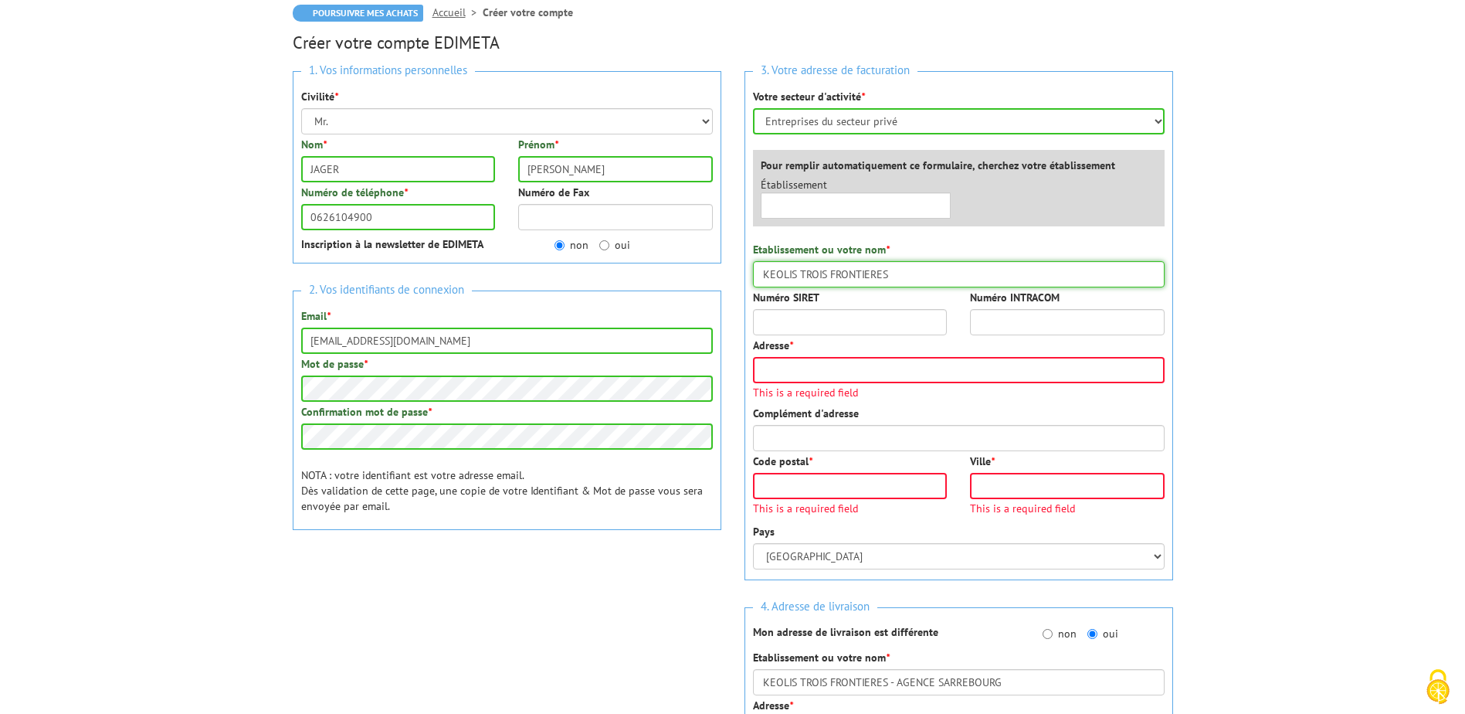
type input "KEOLIS TROIS FRONTIERES"
click at [828, 328] on input "Numéro SIRET" at bounding box center [850, 322] width 195 height 26
click at [873, 365] on input "Adresse *" at bounding box center [959, 370] width 412 height 26
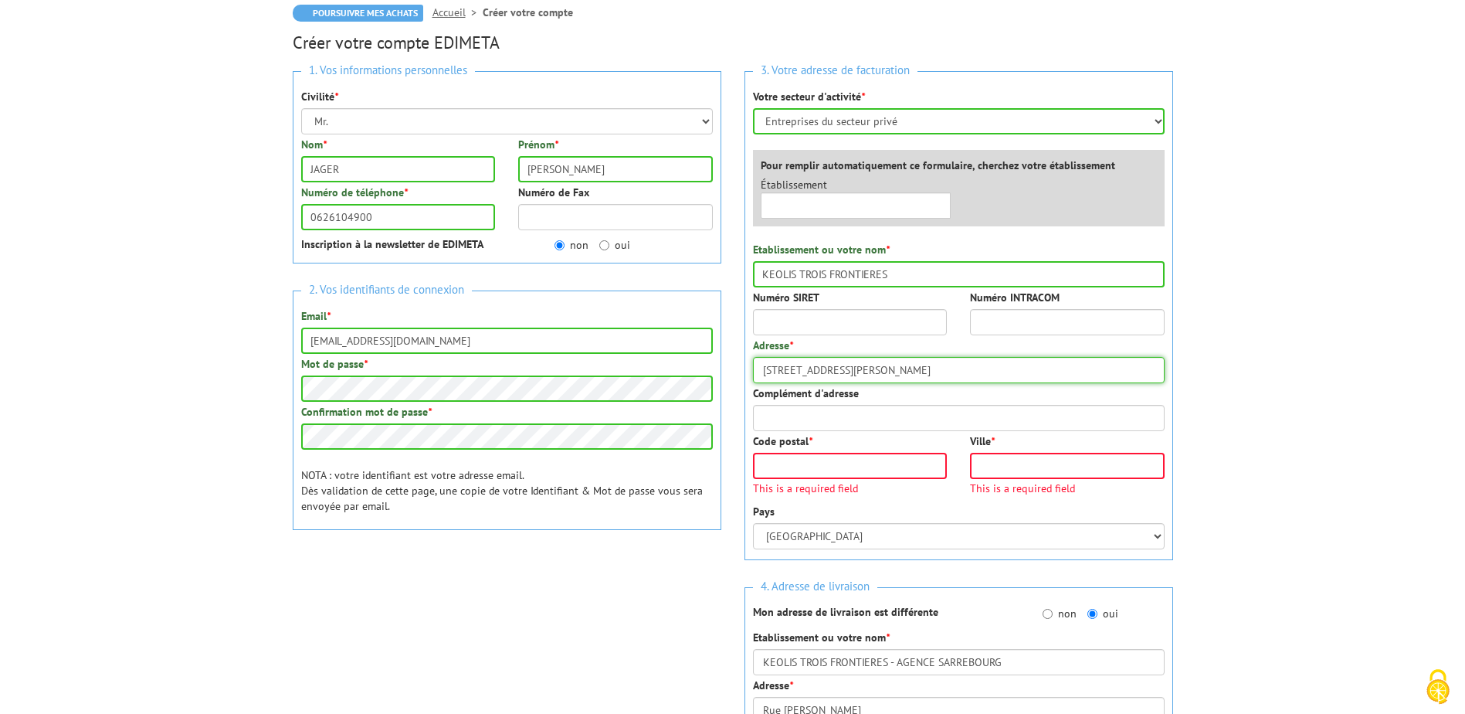
type input "[STREET_ADDRESS][PERSON_NAME]"
type input "57050"
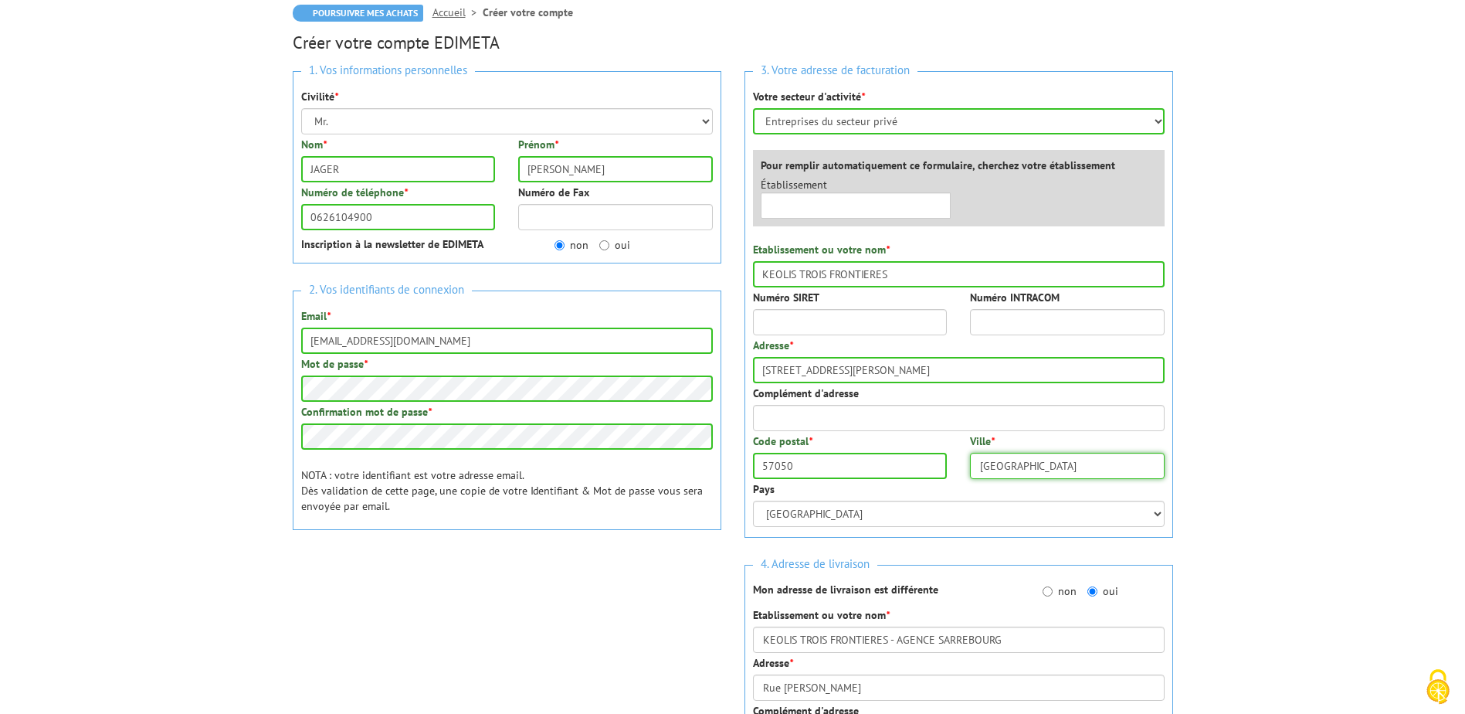
type input "[GEOGRAPHIC_DATA]"
click at [1250, 312] on body "Nos équipes sont à votre service du lundi au vendredi de 8h30 à 12h30 et de 13h…" at bounding box center [732, 673] width 1465 height 1654
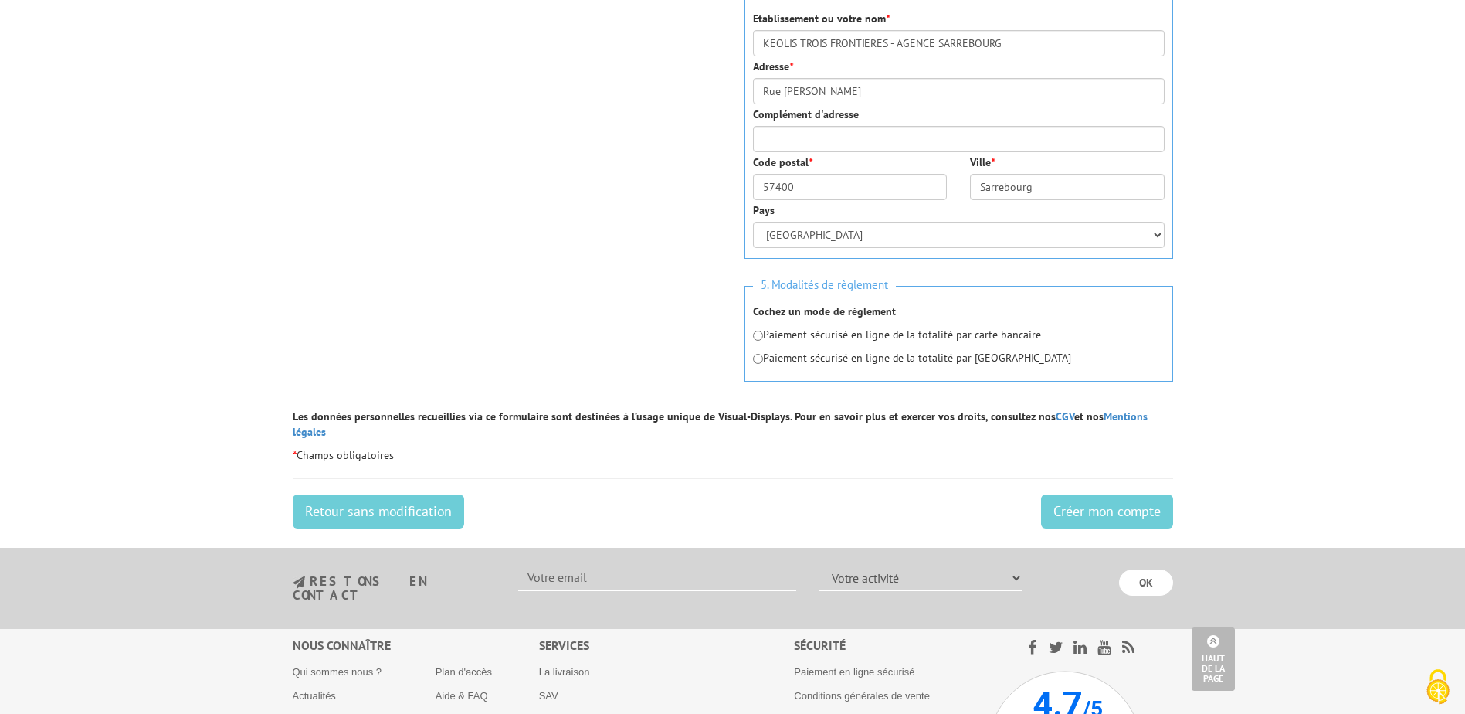
scroll to position [772, 0]
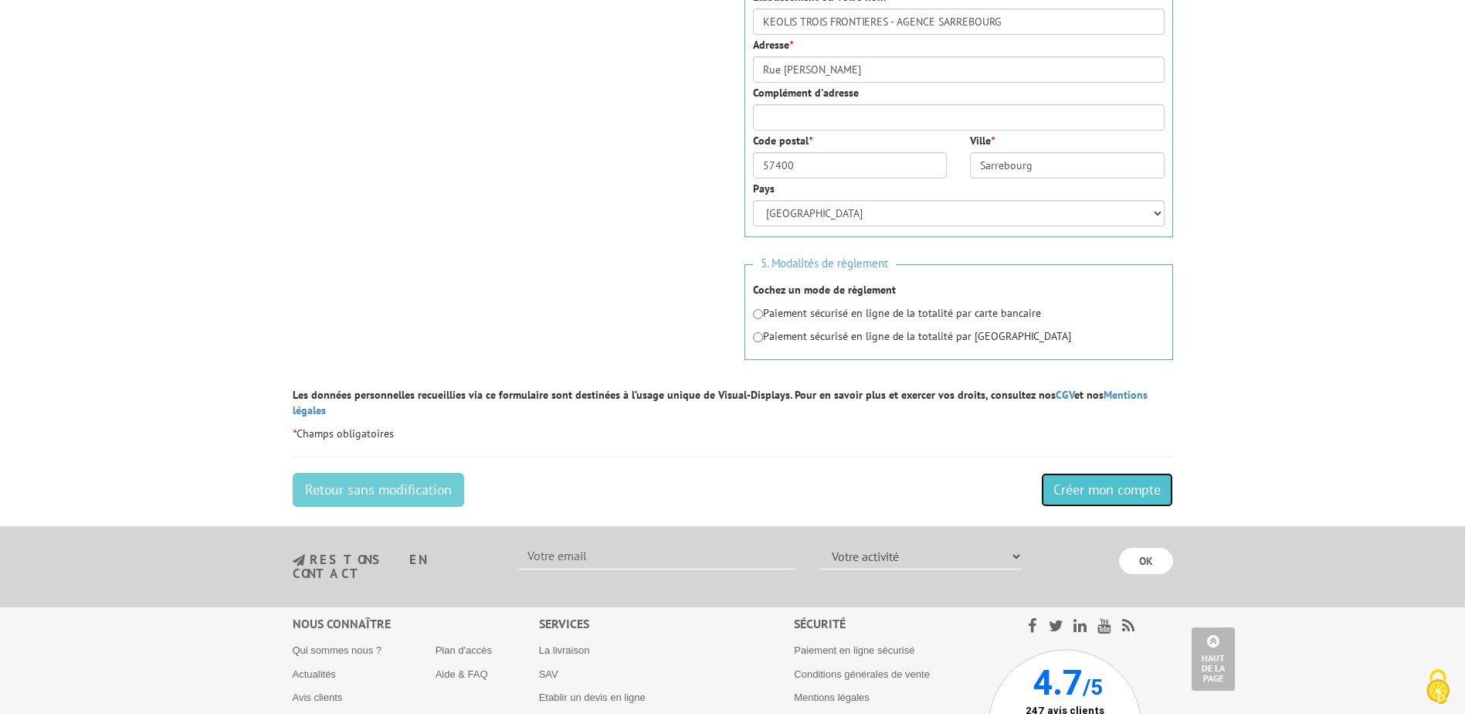
click at [1093, 473] on input "Créer mon compte" at bounding box center [1107, 490] width 132 height 34
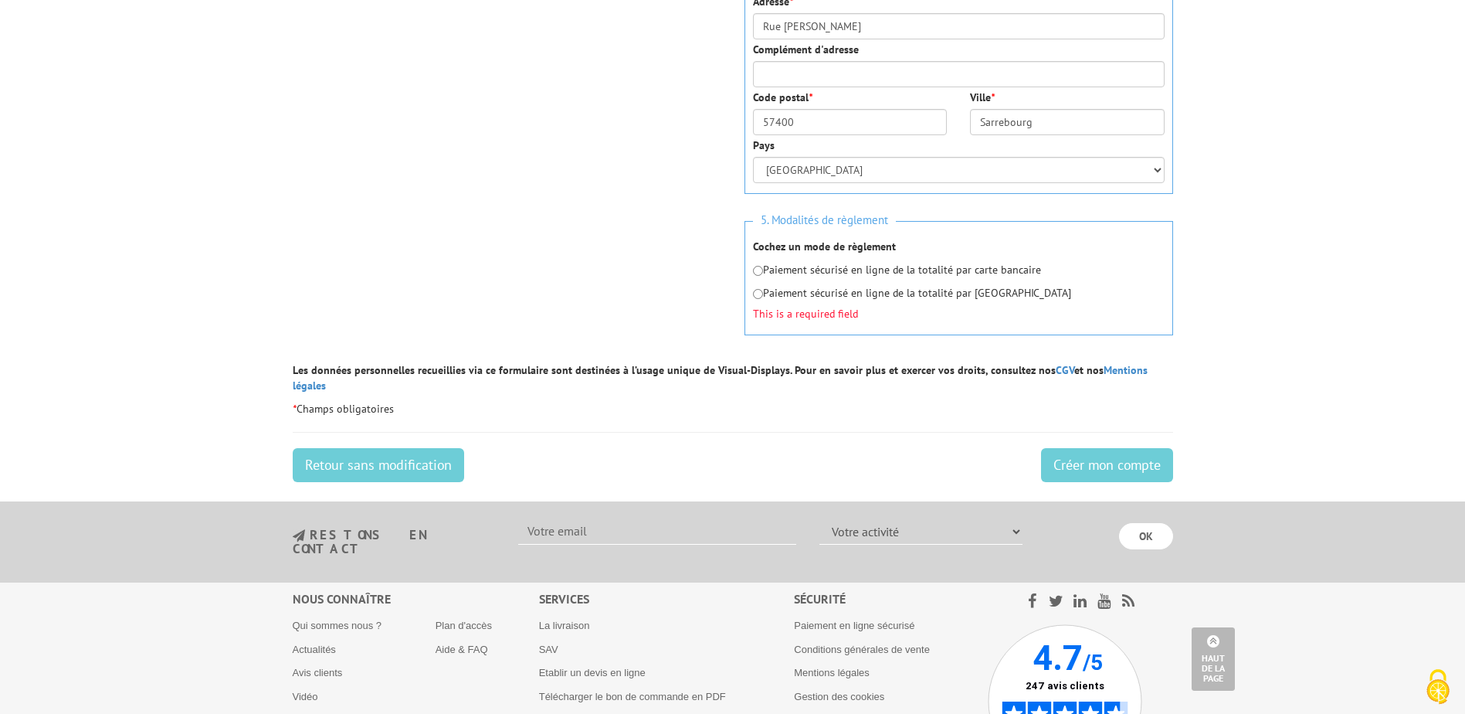
scroll to position [816, 0]
click at [759, 271] on input "radio" at bounding box center [758, 270] width 10 height 10
radio input "true"
click at [1113, 449] on input "Créer mon compte" at bounding box center [1107, 464] width 132 height 34
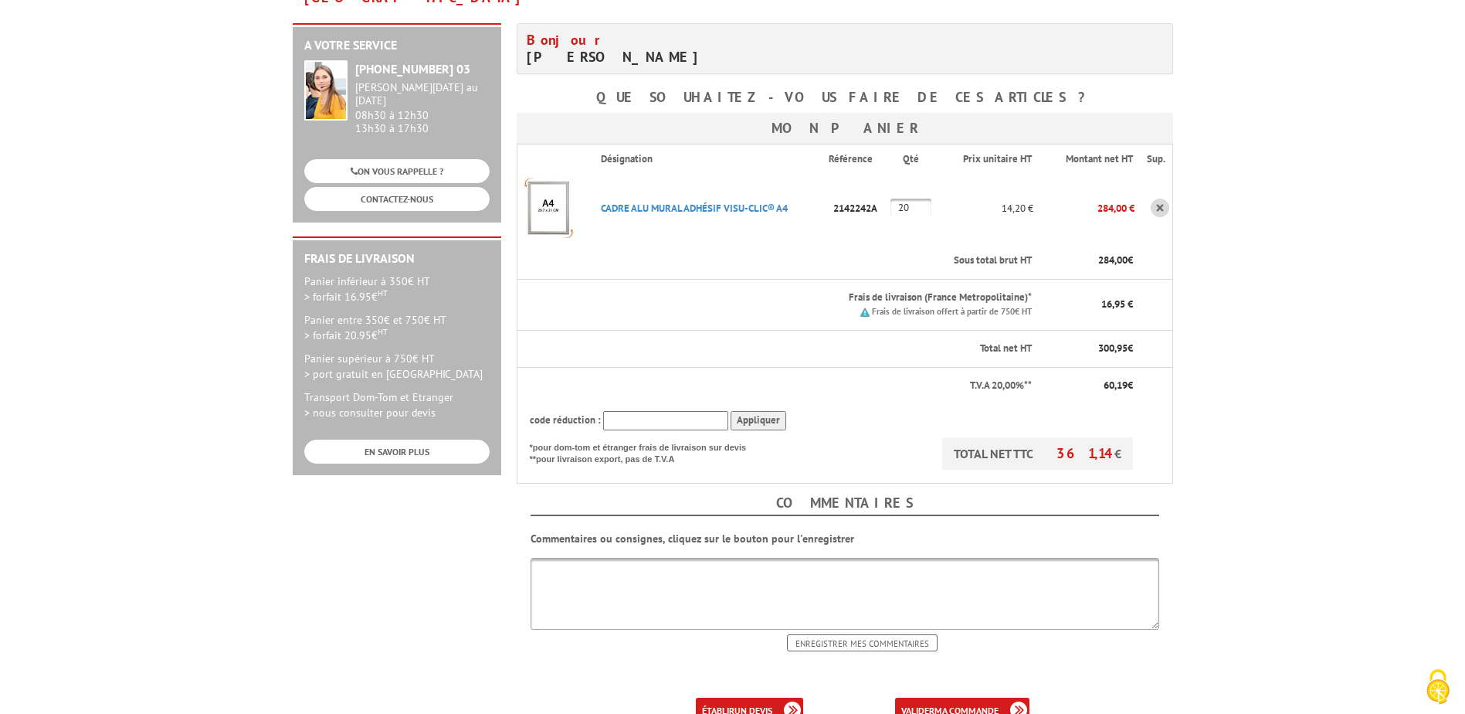
scroll to position [386, 0]
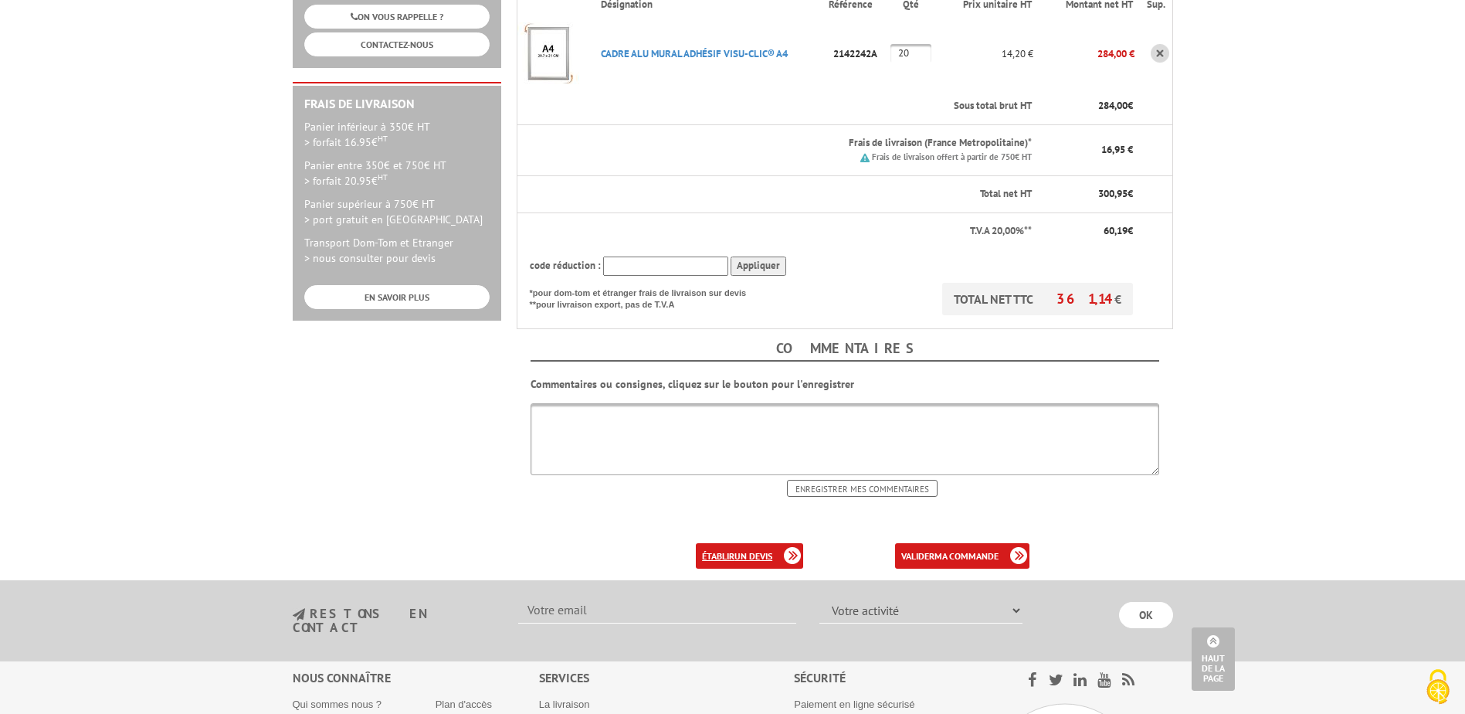
click at [731, 543] on link "établir un devis" at bounding box center [749, 555] width 107 height 25
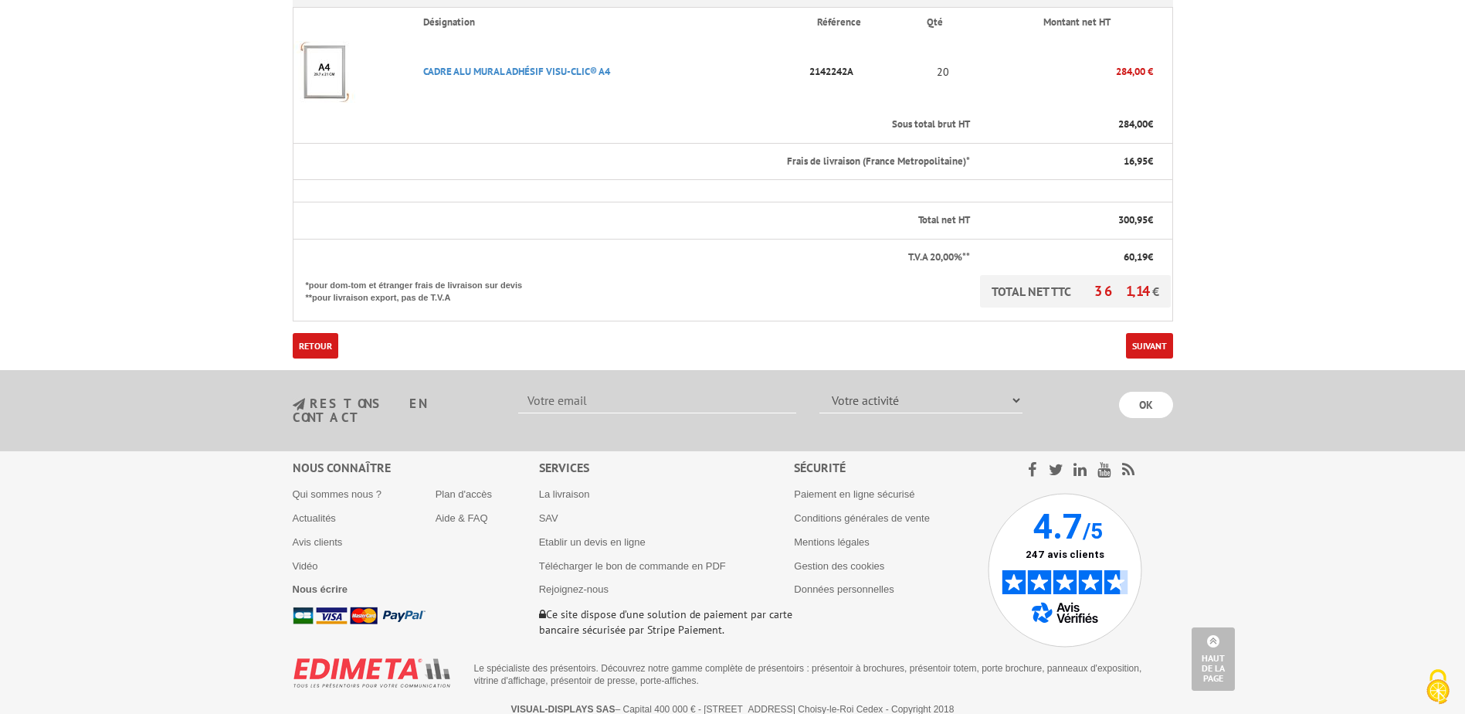
scroll to position [404, 0]
click at [1161, 344] on link "Suivant" at bounding box center [1149, 343] width 47 height 25
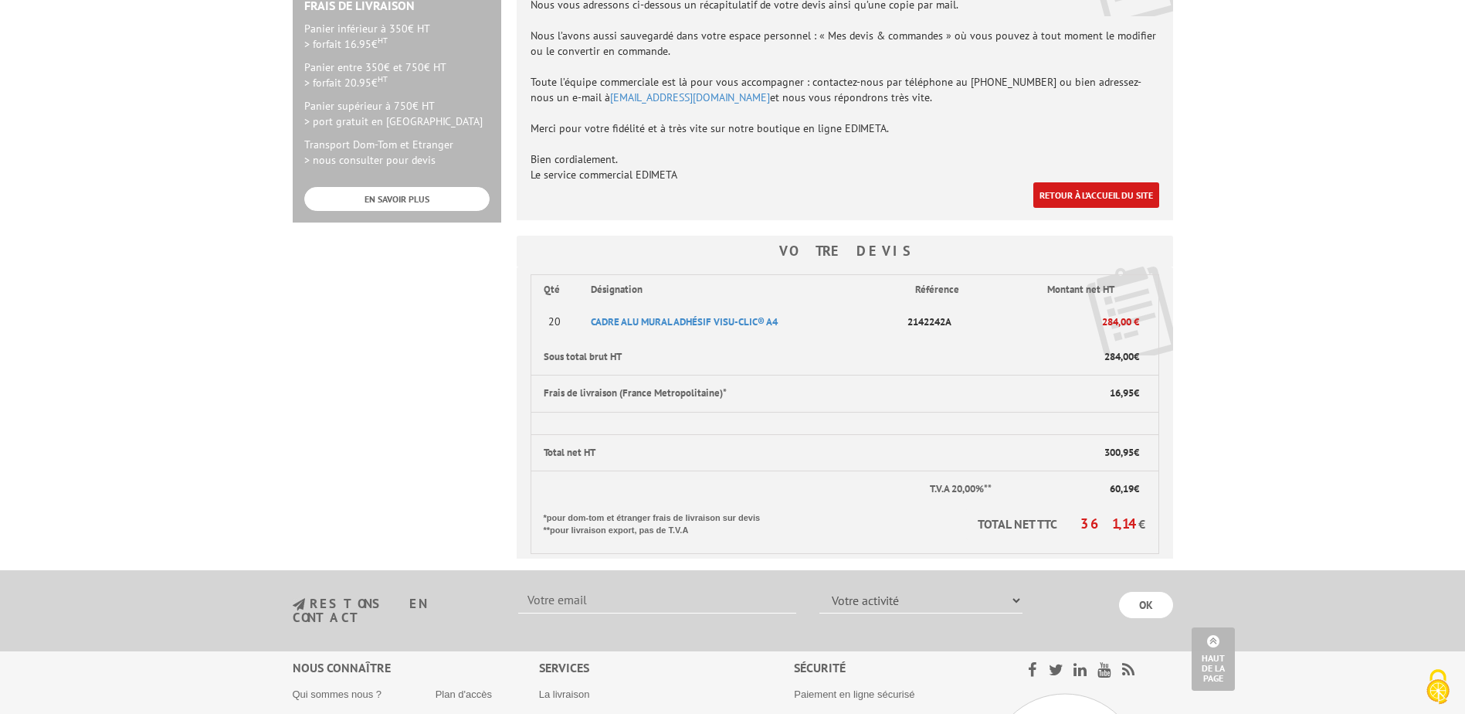
scroll to position [541, 0]
